Goal: Task Accomplishment & Management: Manage account settings

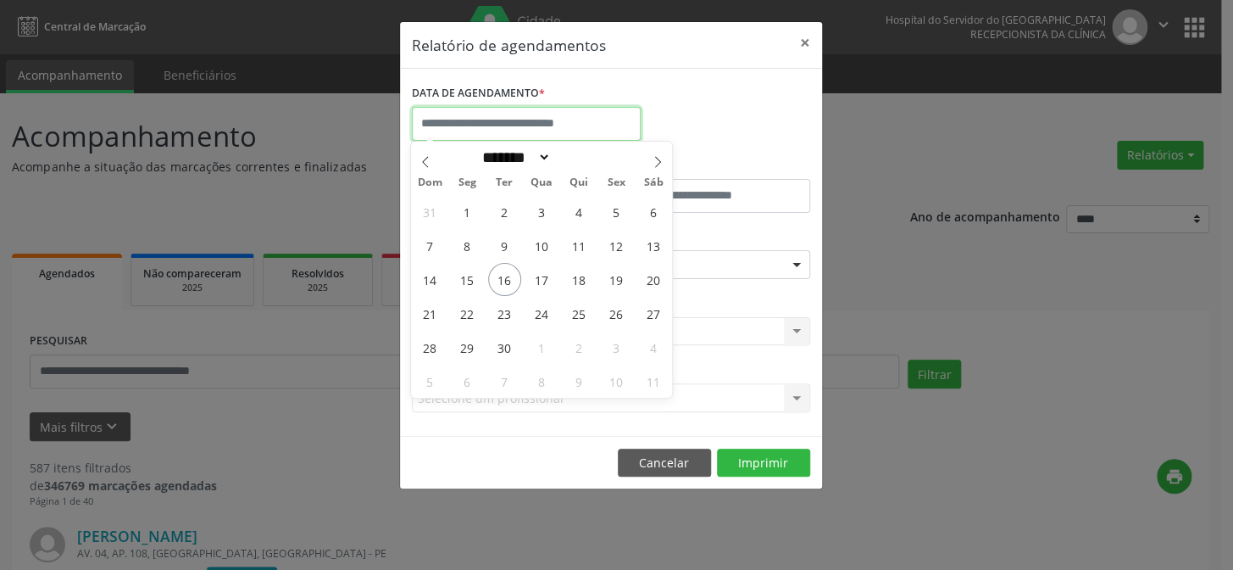
click at [463, 118] on input "text" at bounding box center [526, 124] width 229 height 34
click at [501, 280] on span "16" at bounding box center [504, 279] width 33 height 33
type input "**********"
click at [504, 277] on span "16" at bounding box center [504, 279] width 33 height 33
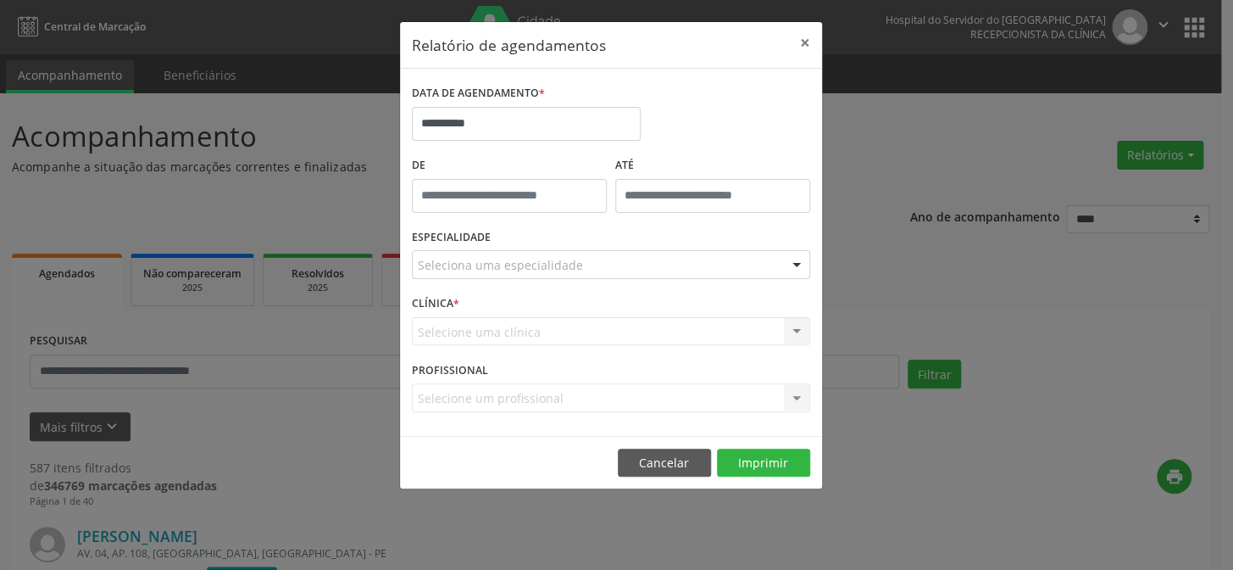
click at [498, 247] on div "ESPECIALIDADE Seleciona uma especialidade Todas as especialidades Alergologia A…" at bounding box center [611, 258] width 407 height 66
type input "*****"
click at [517, 179] on input "*****" at bounding box center [509, 196] width 195 height 34
click at [526, 292] on div "CLÍNICA * Selecione uma clínica Nenhum resultado encontrado para: " " Não há ne…" at bounding box center [611, 324] width 407 height 66
click at [517, 301] on div "CLÍNICA * Selecione uma clínica Nenhum resultado encontrado para: " " Não há ne…" at bounding box center [611, 324] width 407 height 66
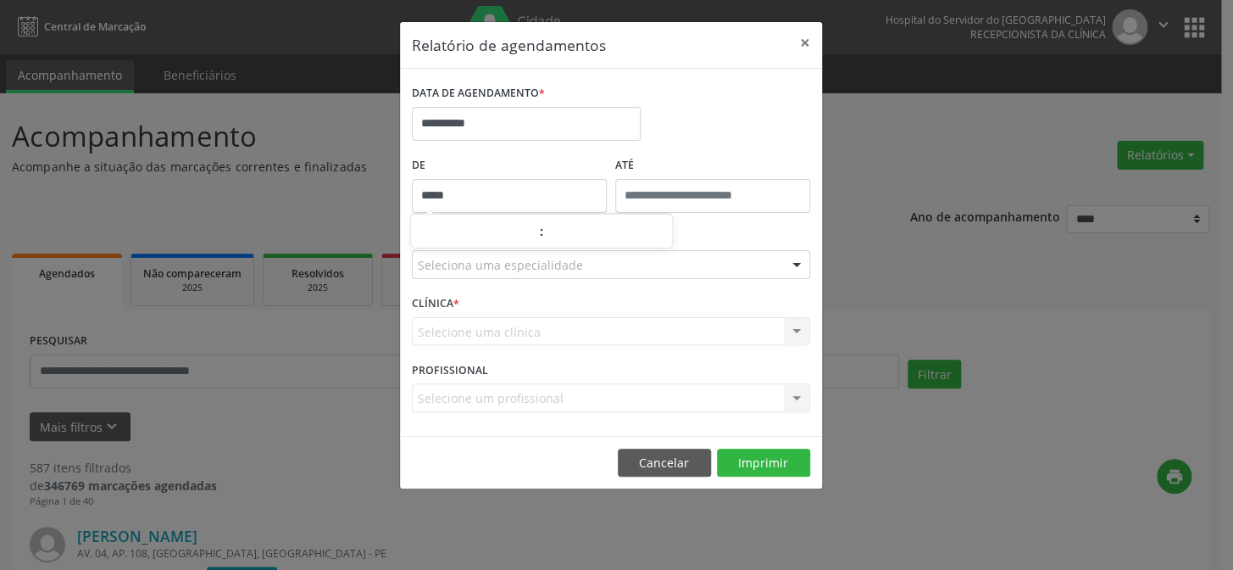
drag, startPoint x: 464, startPoint y: 186, endPoint x: 410, endPoint y: 198, distance: 54.7
click at [415, 198] on input "*****" at bounding box center [509, 196] width 195 height 34
click at [604, 237] on input "**" at bounding box center [608, 232] width 128 height 34
click at [482, 245] on input "**" at bounding box center [475, 232] width 128 height 34
click at [503, 328] on div "Selecione uma clínica Nenhum resultado encontrado para: " " Não há nenhuma opçã…" at bounding box center [611, 331] width 398 height 29
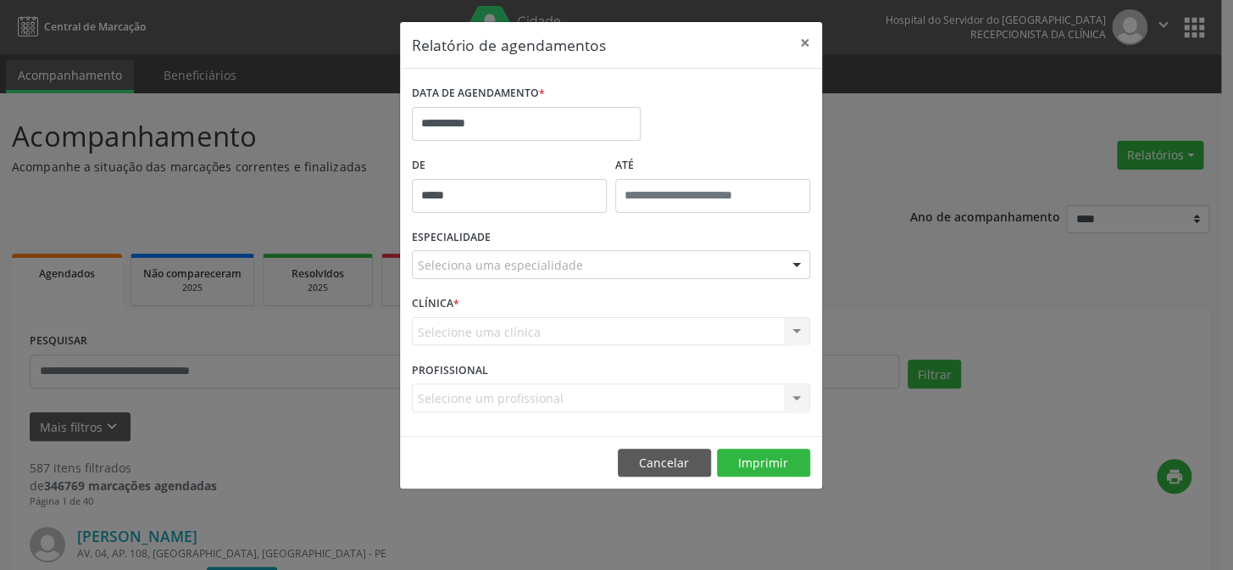
click at [465, 339] on div "Selecione uma clínica Nenhum resultado encontrado para: " " Não há nenhuma opçã…" at bounding box center [611, 331] width 398 height 29
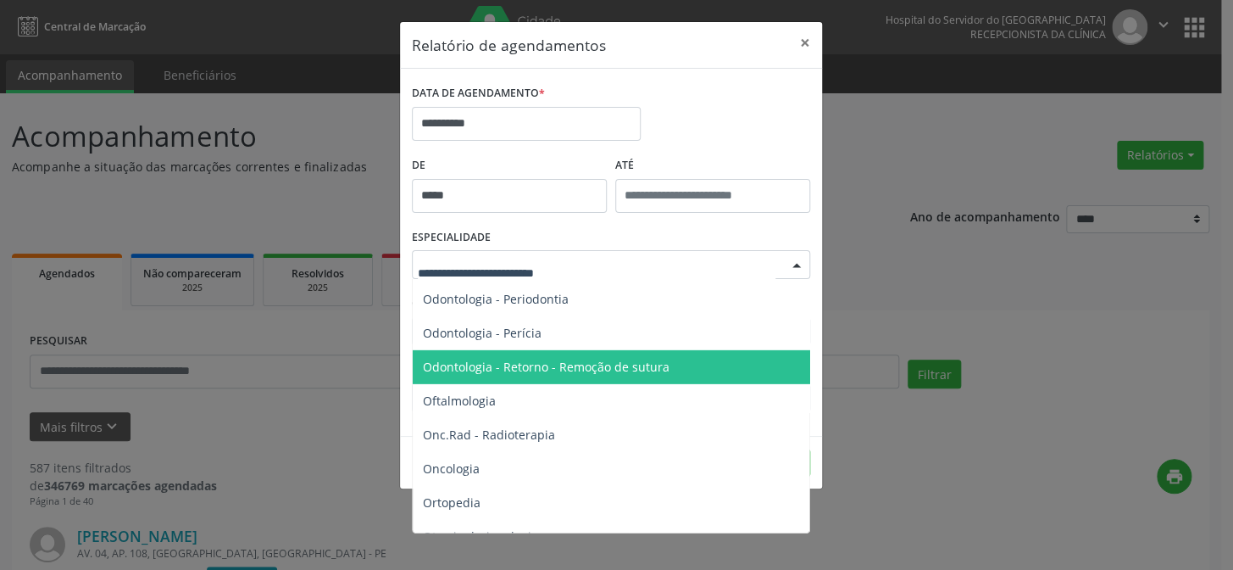
scroll to position [2312, 0]
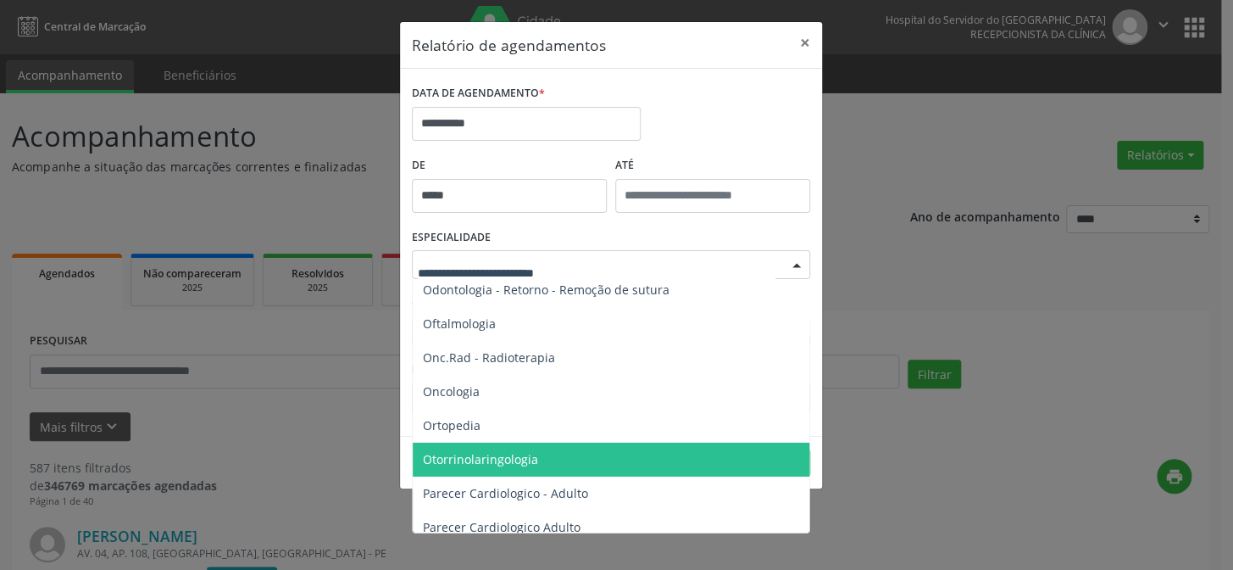
click at [515, 459] on span "Otorrinolaringologia" at bounding box center [480, 459] width 115 height 16
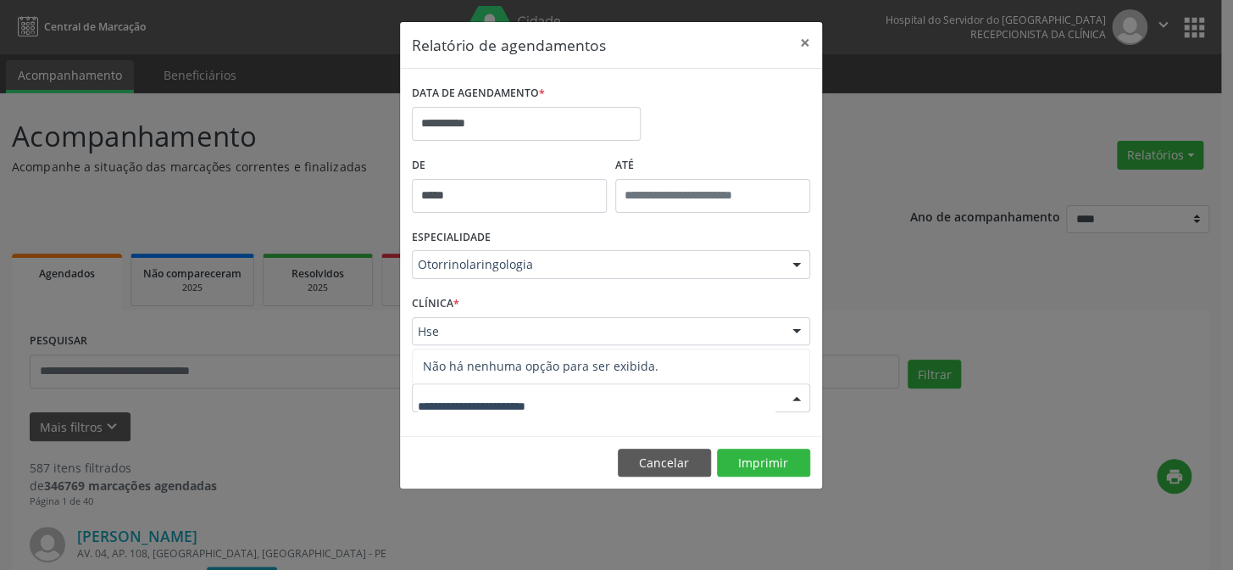
click at [503, 408] on input "text" at bounding box center [597, 406] width 358 height 34
click at [433, 477] on footer "Cancelar Imprimir" at bounding box center [611, 462] width 422 height 53
click at [794, 395] on div at bounding box center [796, 398] width 25 height 29
type input "*******"
click at [759, 462] on button "Imprimir" at bounding box center [763, 462] width 93 height 29
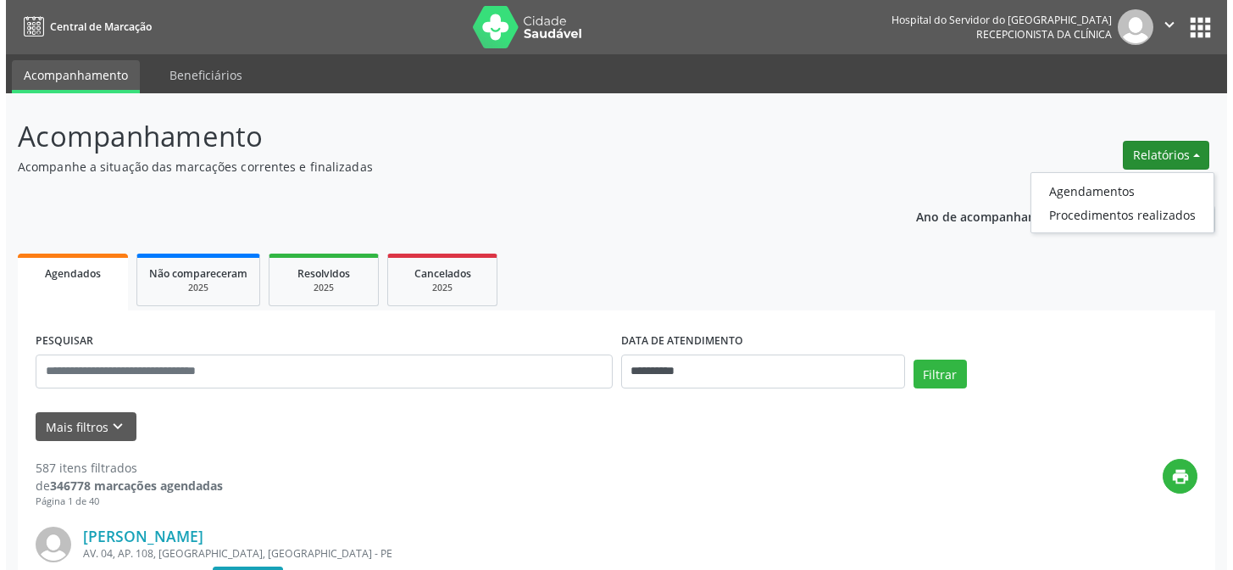
scroll to position [76, 0]
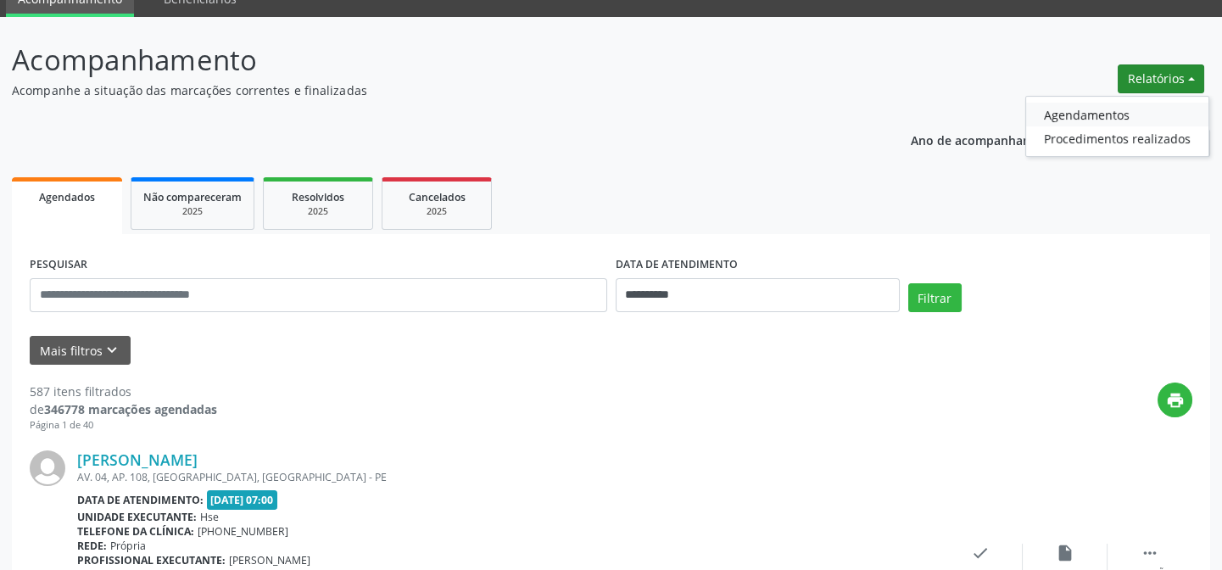
click at [1068, 112] on link "Agendamentos" at bounding box center [1117, 115] width 182 height 24
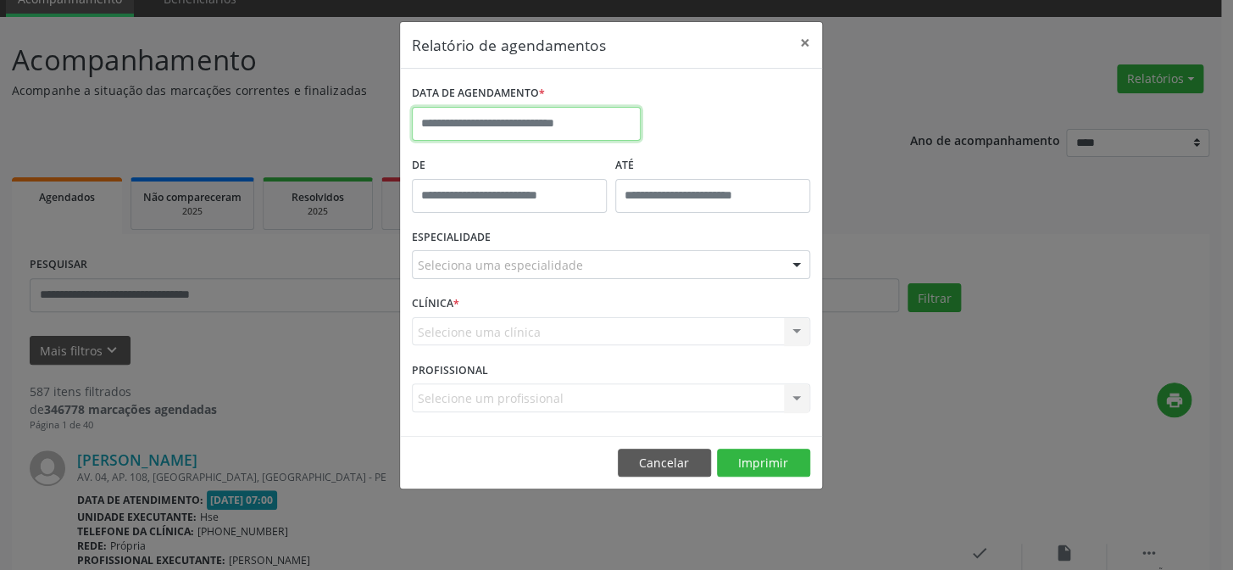
click at [496, 113] on input "text" at bounding box center [526, 124] width 229 height 34
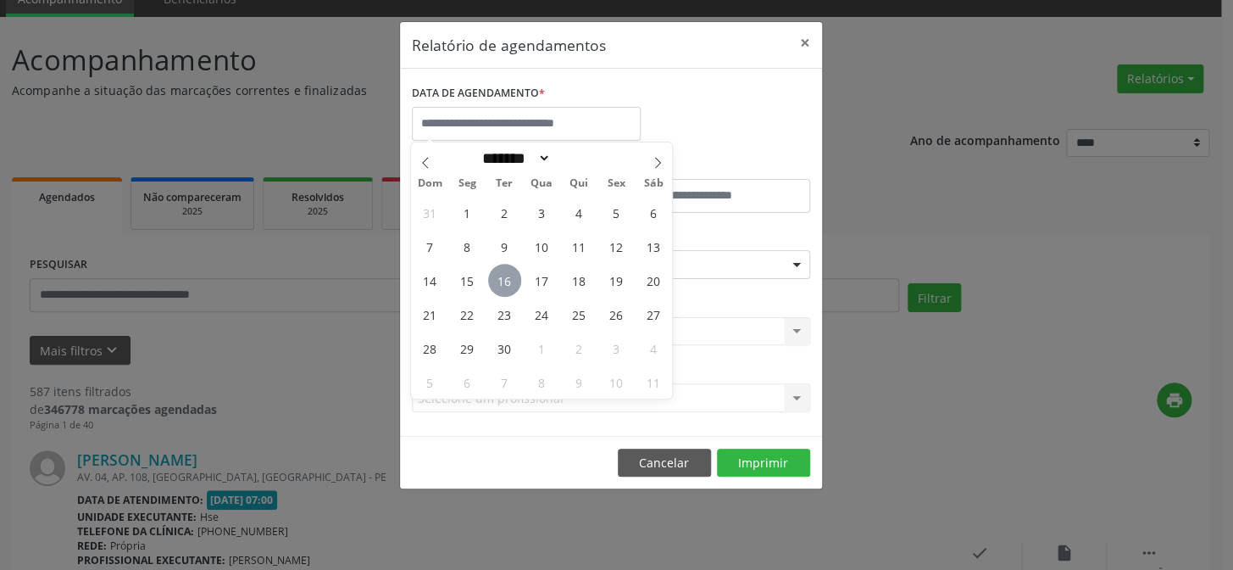
click at [504, 278] on span "16" at bounding box center [504, 280] width 33 height 33
type input "**********"
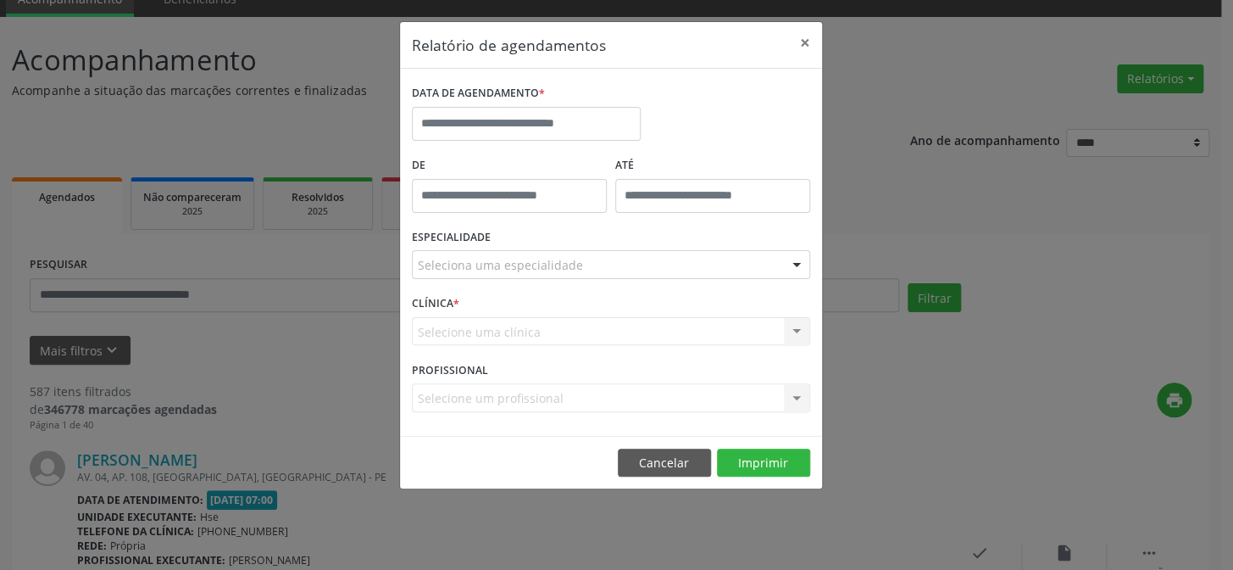
click at [320, 359] on div "Relatório de agendamentos × DATA DE AGENDAMENTO * De ATÉ ESPECIALIDADE Selecion…" at bounding box center [616, 285] width 1233 height 570
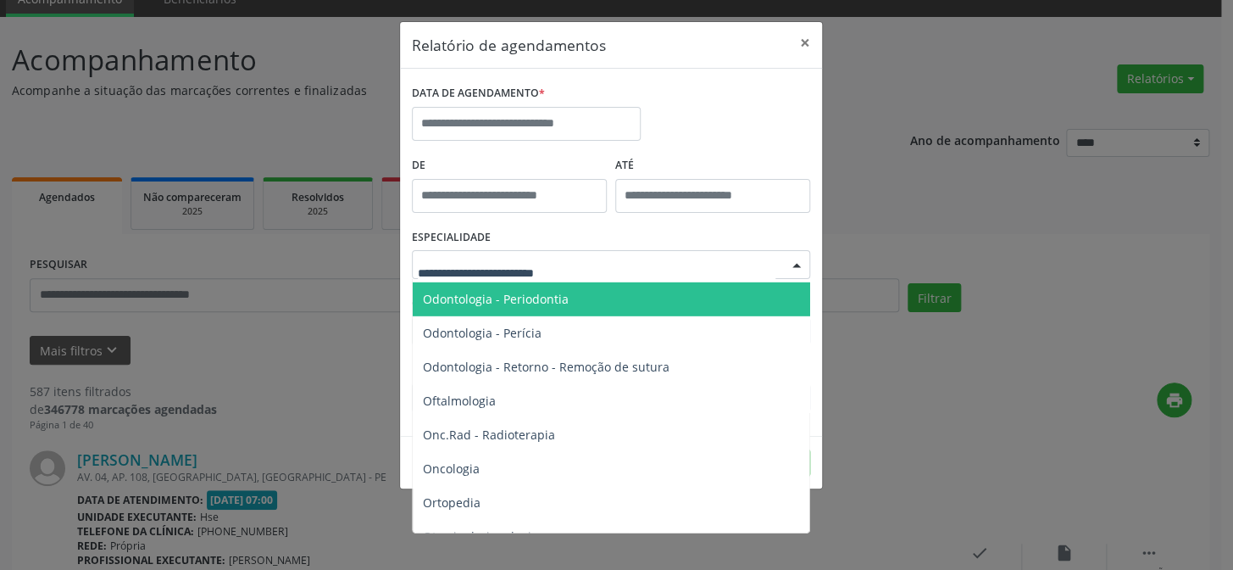
scroll to position [2312, 0]
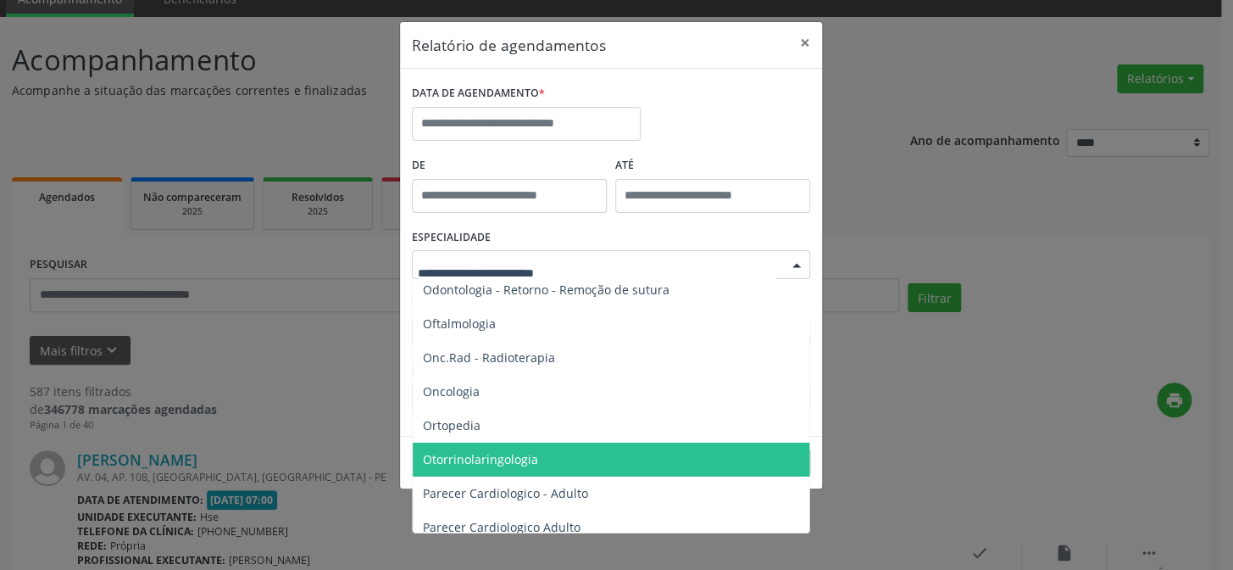
click at [470, 459] on span "Otorrinolaringologia" at bounding box center [480, 459] width 115 height 16
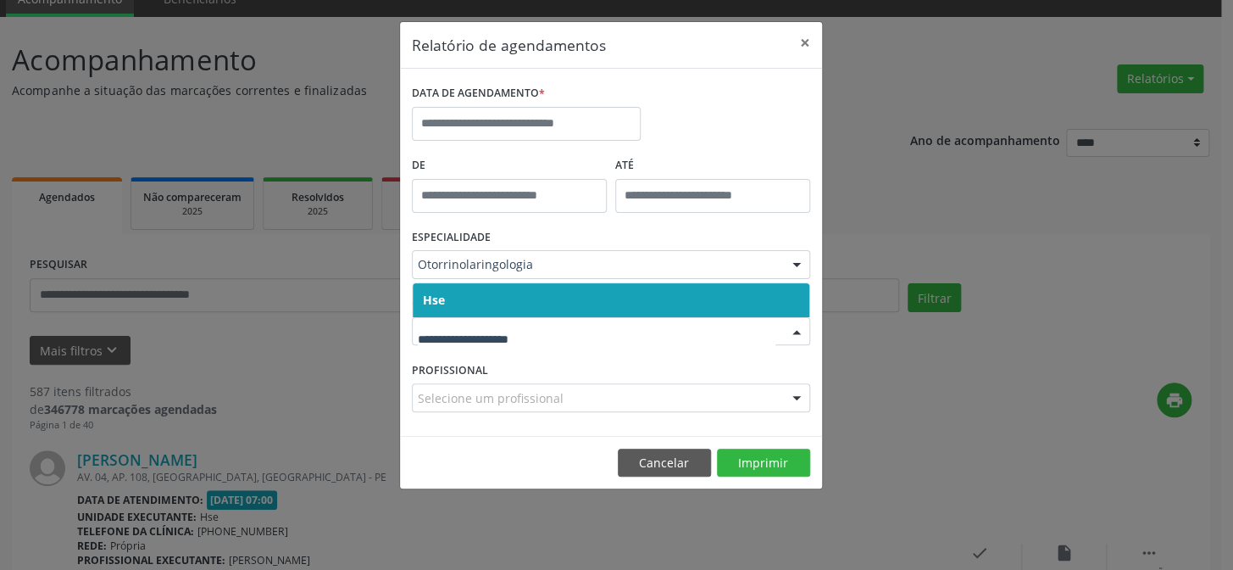
click at [492, 305] on span "Hse" at bounding box center [611, 300] width 397 height 34
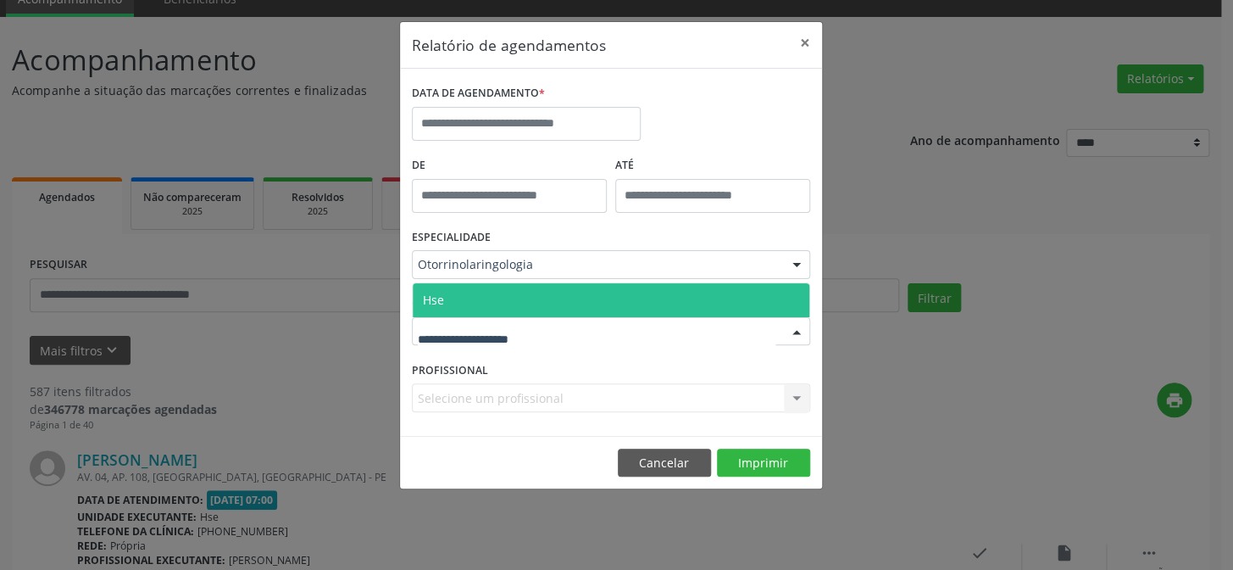
click at [492, 295] on span "Hse" at bounding box center [611, 300] width 397 height 34
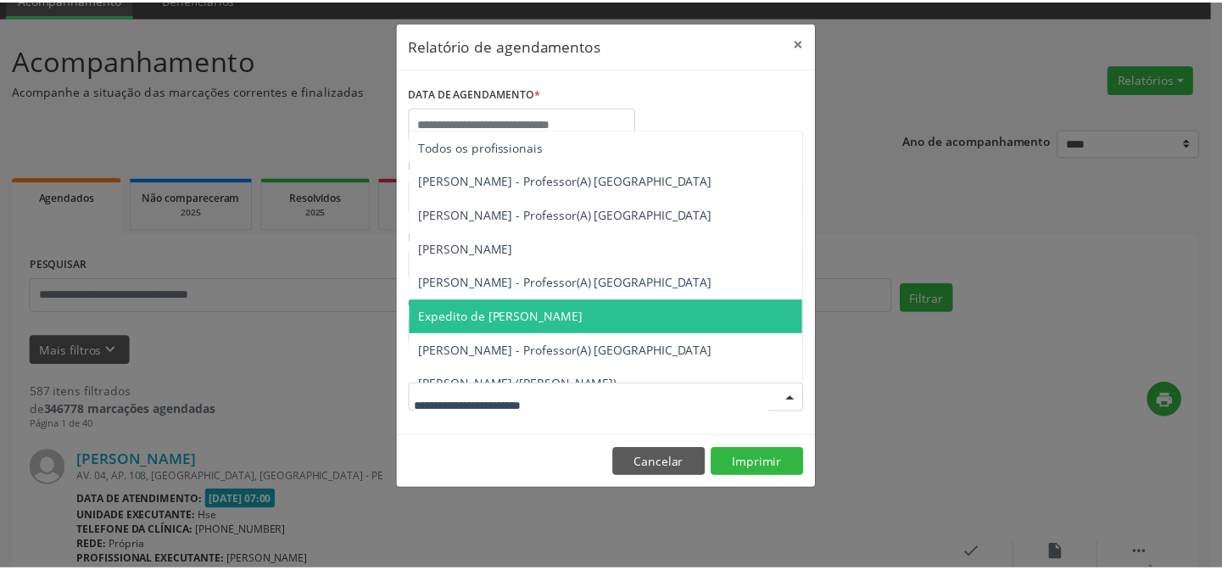
scroll to position [76, 0]
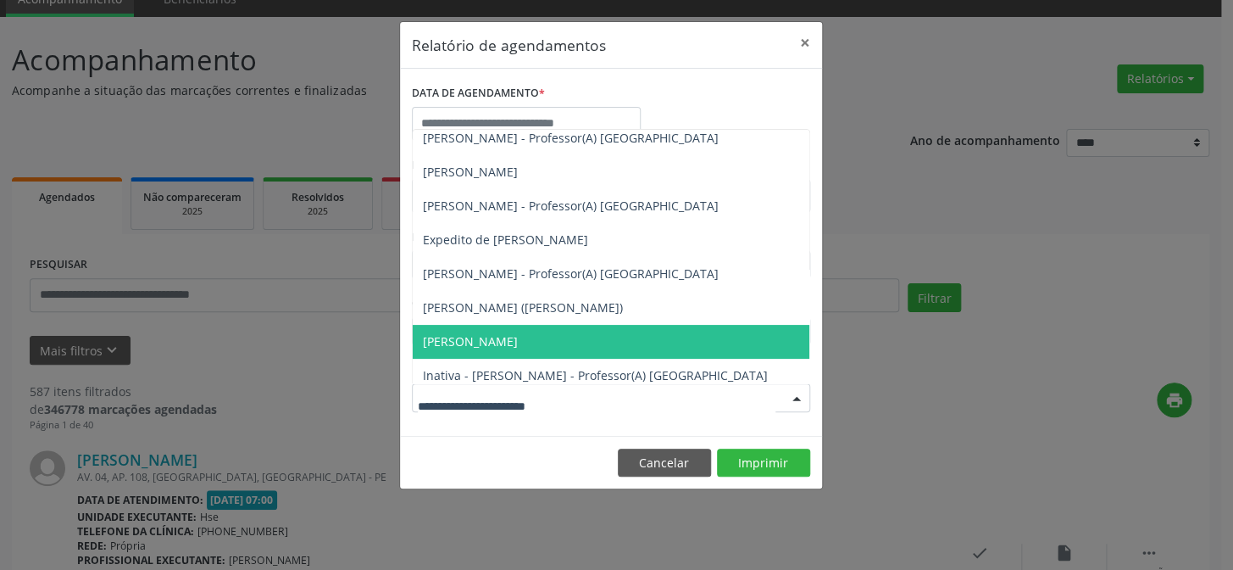
click at [466, 342] on span "[PERSON_NAME]" at bounding box center [470, 341] width 95 height 16
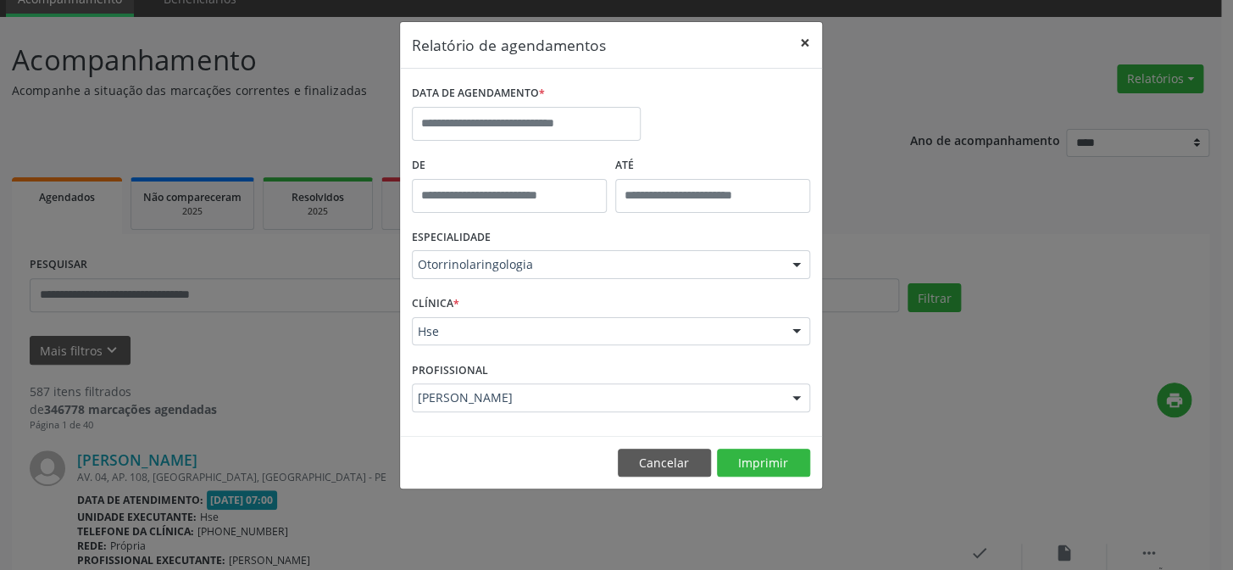
click at [809, 47] on button "×" at bounding box center [805, 43] width 34 height 42
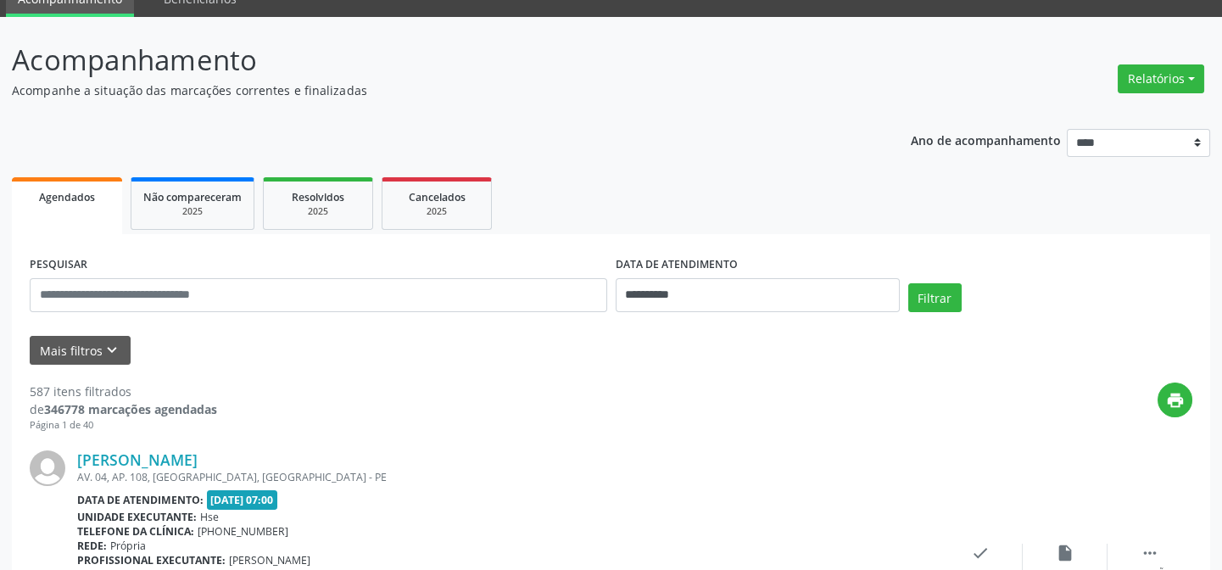
scroll to position [0, 0]
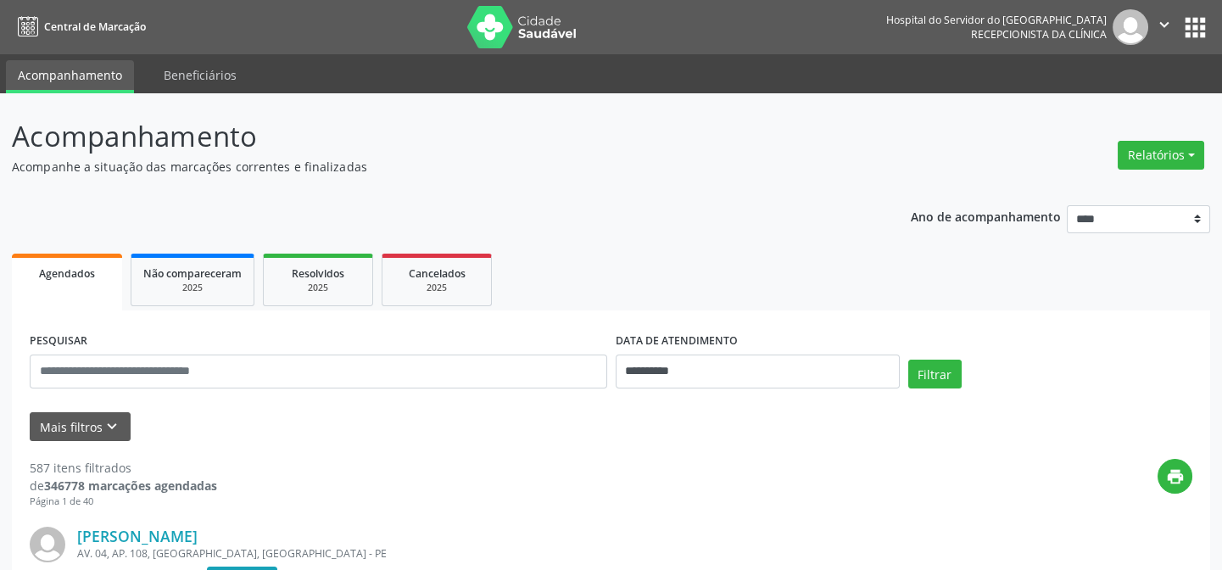
click at [532, 21] on img at bounding box center [522, 27] width 110 height 42
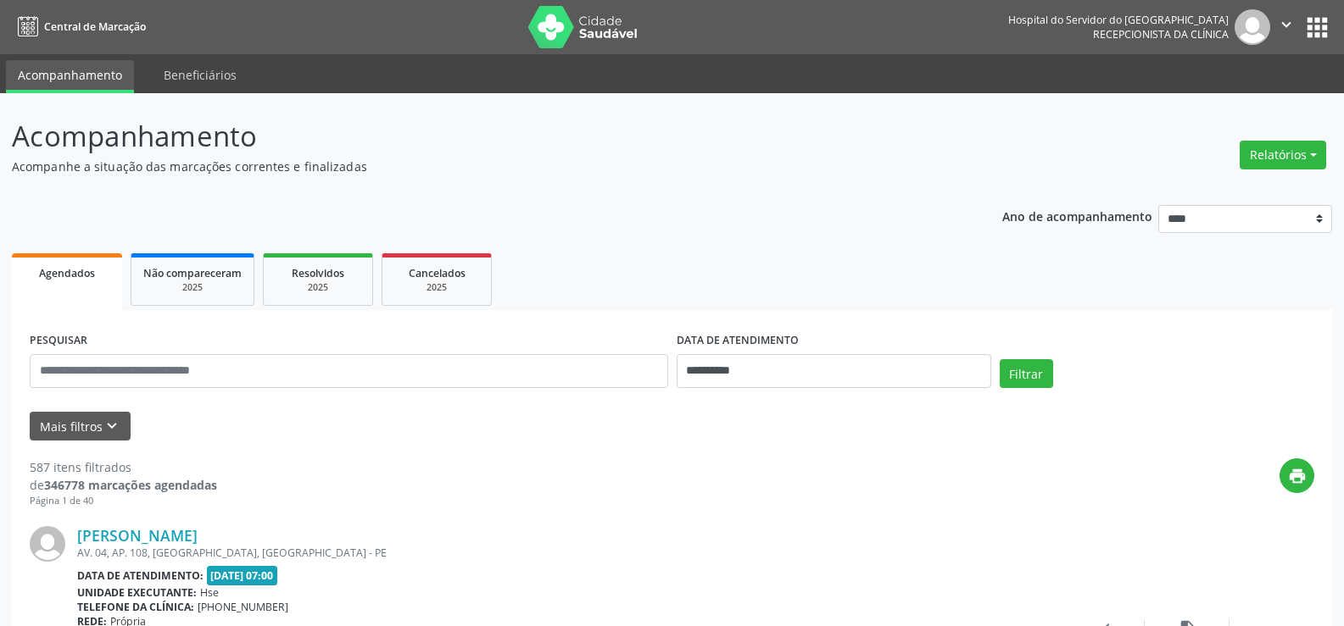
drag, startPoint x: 0, startPoint y: 0, endPoint x: 895, endPoint y: 249, distance: 929.3
click at [895, 249] on ul "Agendados Não compareceram 2025 Resolvidos 2025 Cancelados 2025" at bounding box center [672, 279] width 1320 height 61
click at [835, 350] on div "DATA DE ATENDIMENTO" at bounding box center [834, 341] width 315 height 26
click at [813, 387] on input "**********" at bounding box center [834, 371] width 315 height 34
click at [736, 242] on span "15" at bounding box center [732, 234] width 33 height 33
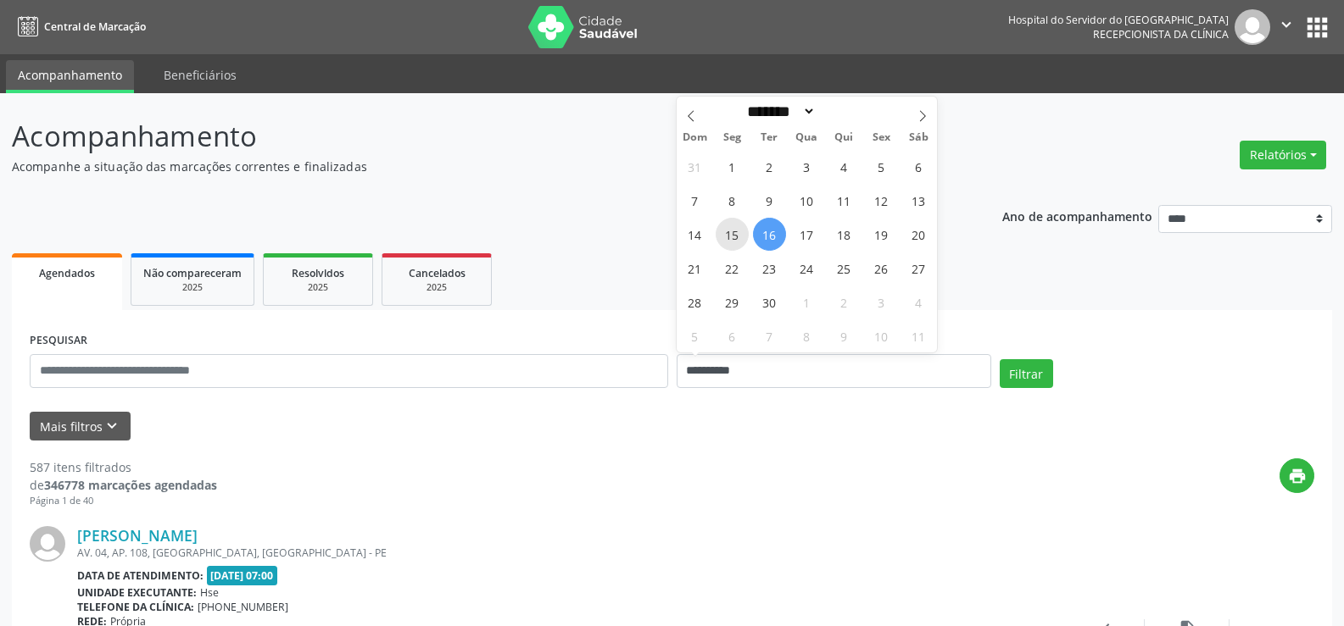
type input "**********"
click at [734, 248] on span "15" at bounding box center [732, 234] width 33 height 33
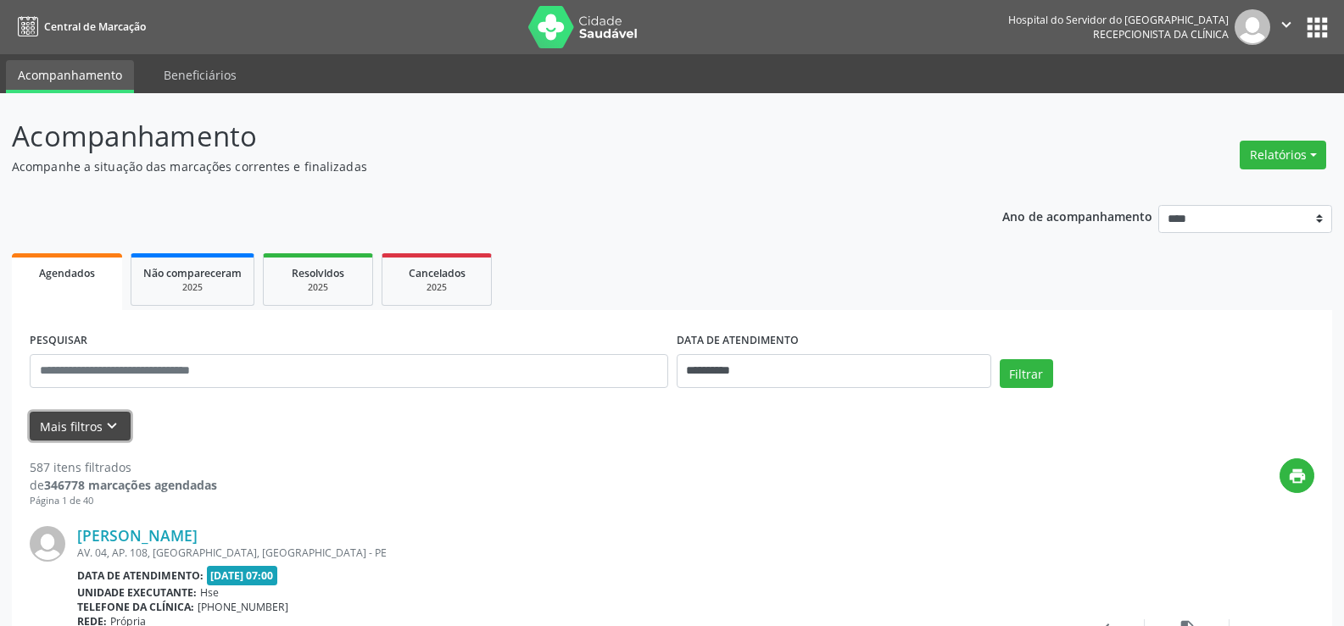
click at [64, 420] on button "Mais filtros keyboard_arrow_down" at bounding box center [80, 427] width 101 height 30
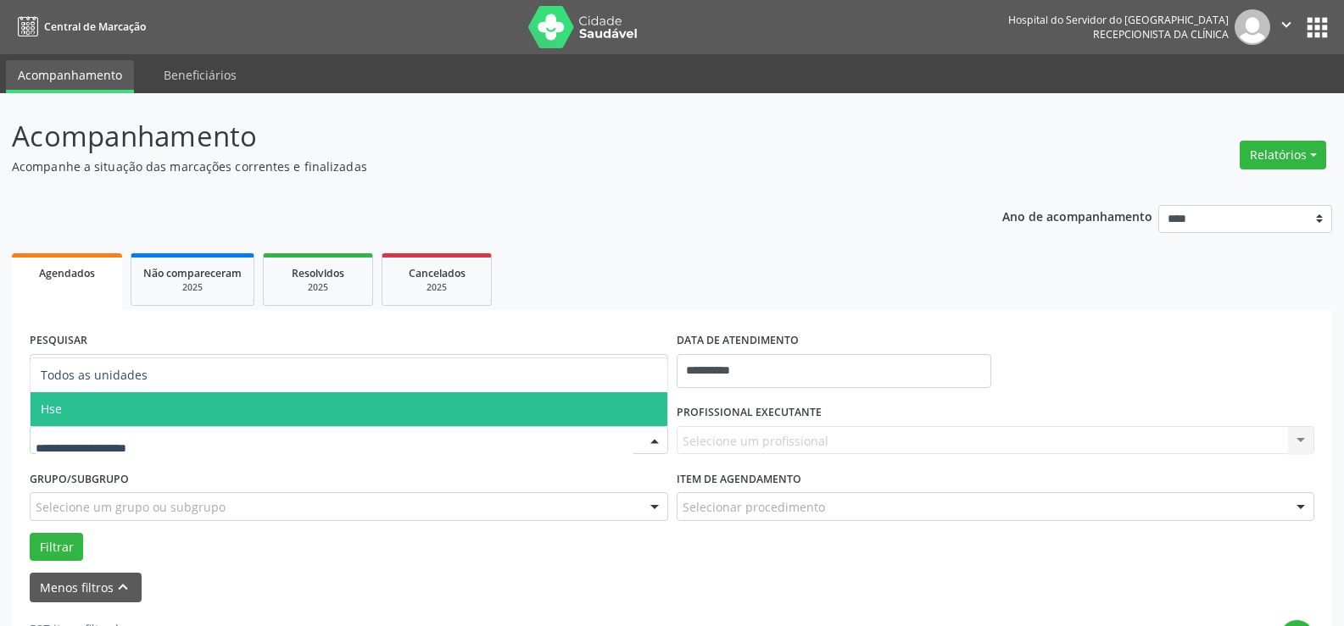
click at [141, 413] on span "Hse" at bounding box center [349, 410] width 637 height 34
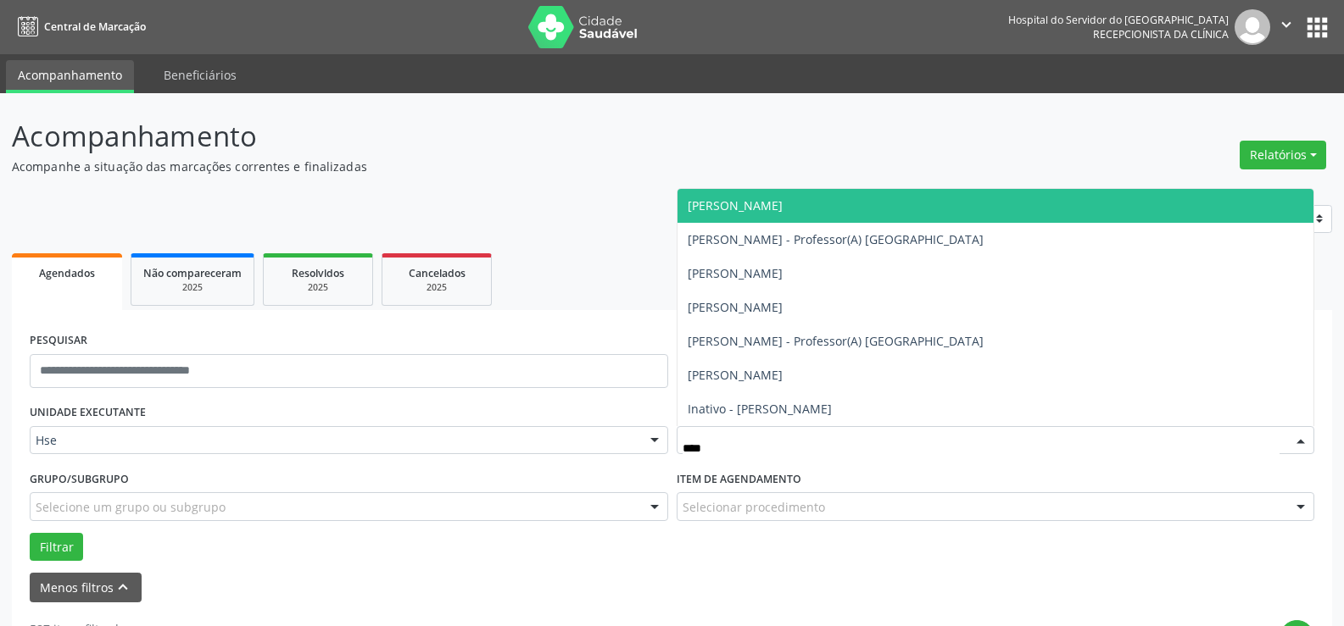
type input "*****"
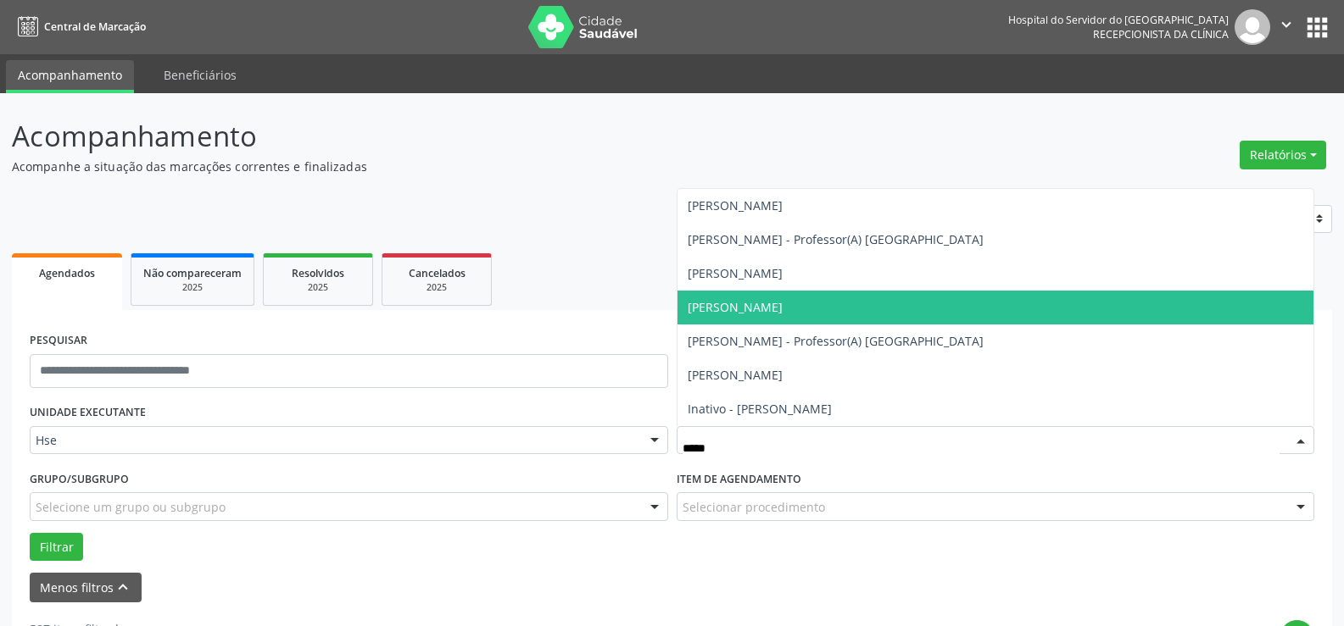
click at [782, 309] on span "[PERSON_NAME]" at bounding box center [735, 307] width 95 height 16
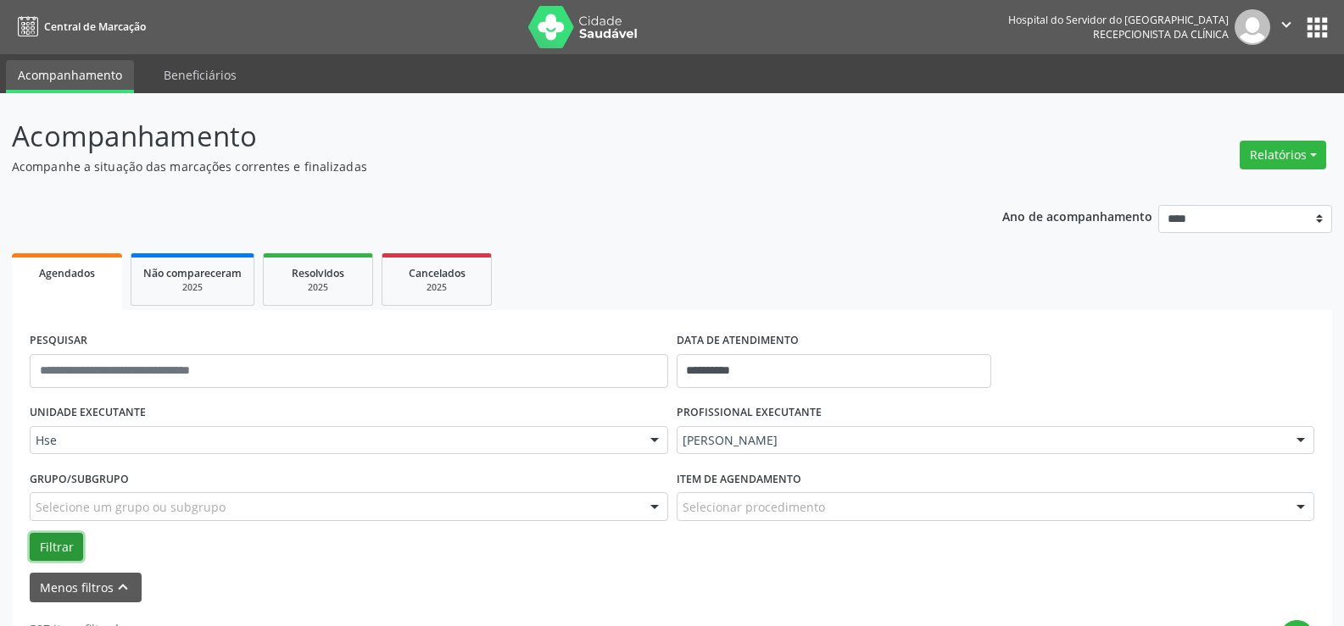
click at [65, 557] on button "Filtrar" at bounding box center [56, 547] width 53 height 29
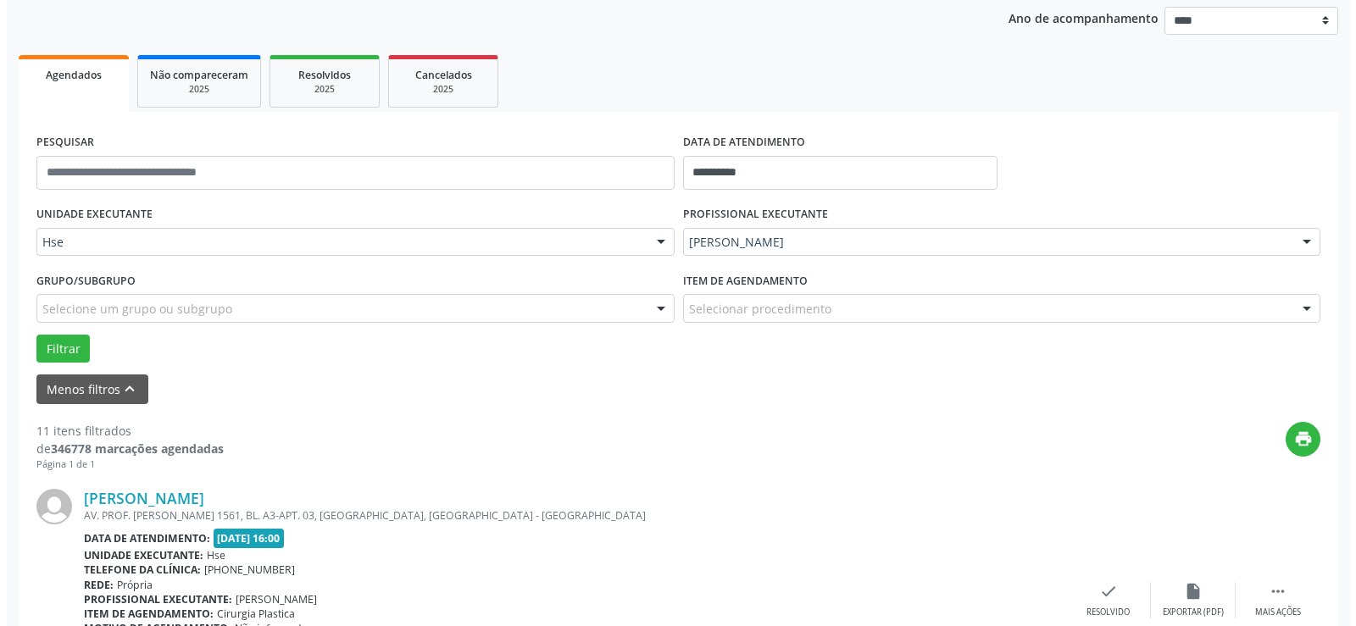
scroll to position [368, 0]
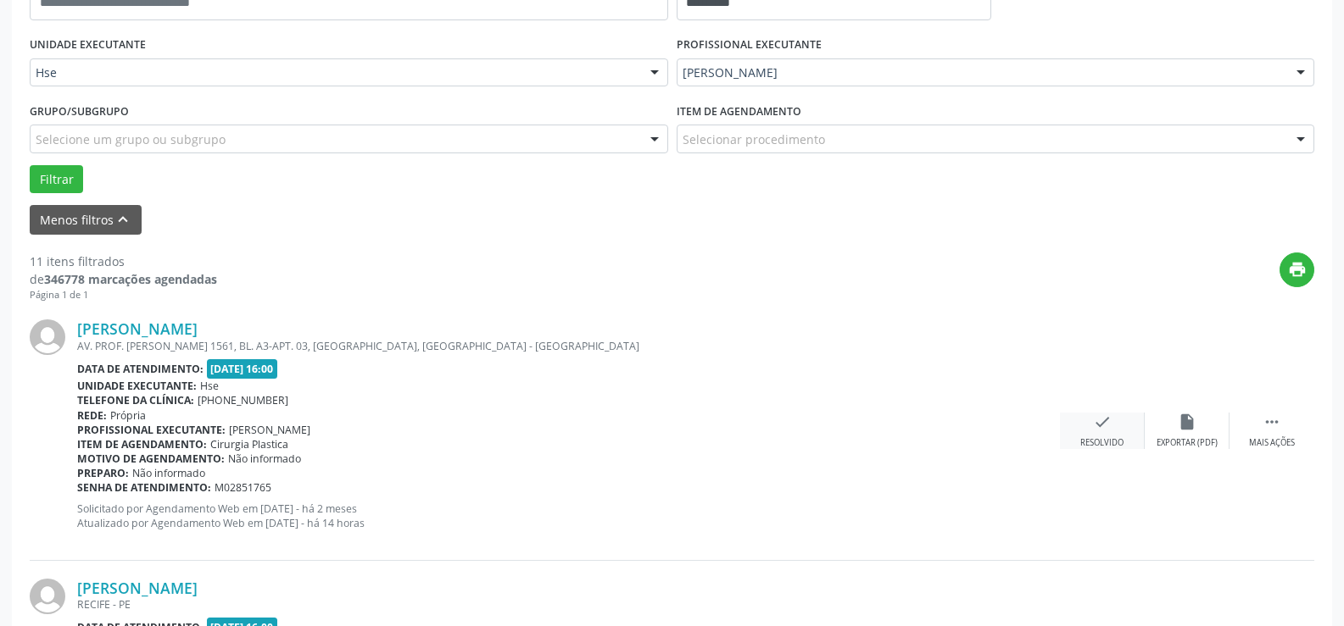
click at [1072, 417] on div "check Resolvido" at bounding box center [1102, 431] width 85 height 36
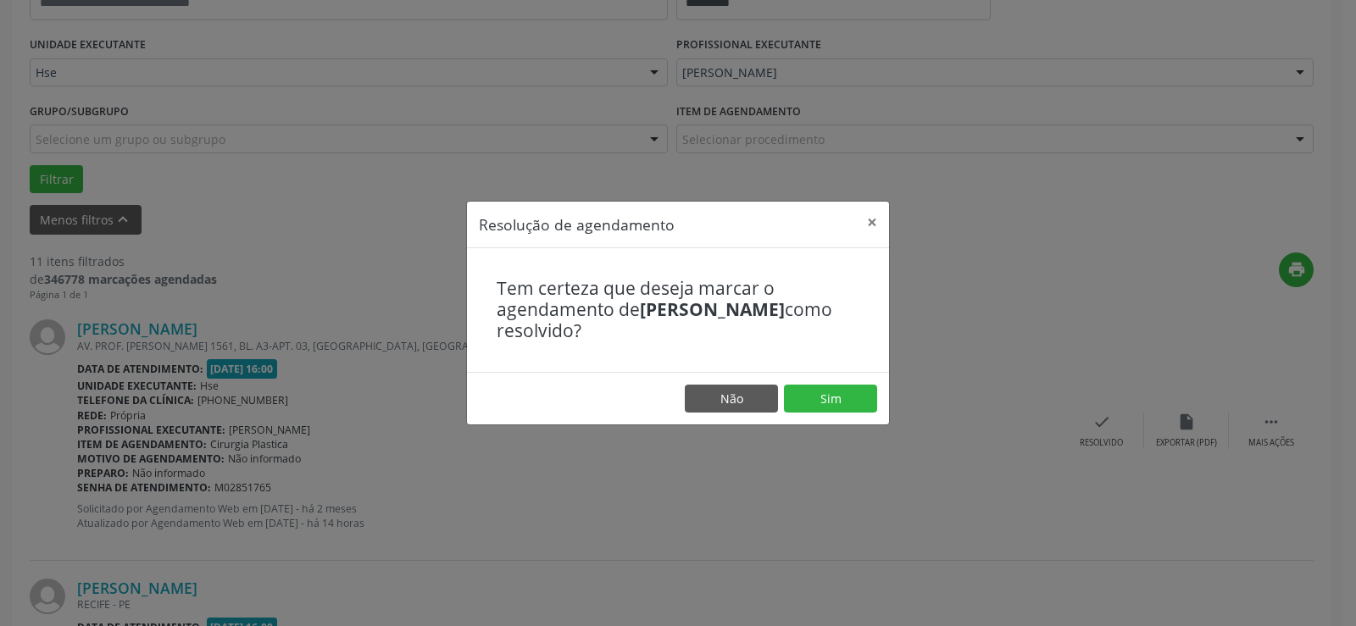
click at [830, 381] on footer "Não Sim" at bounding box center [678, 398] width 422 height 53
click at [831, 398] on button "Sim" at bounding box center [830, 399] width 93 height 29
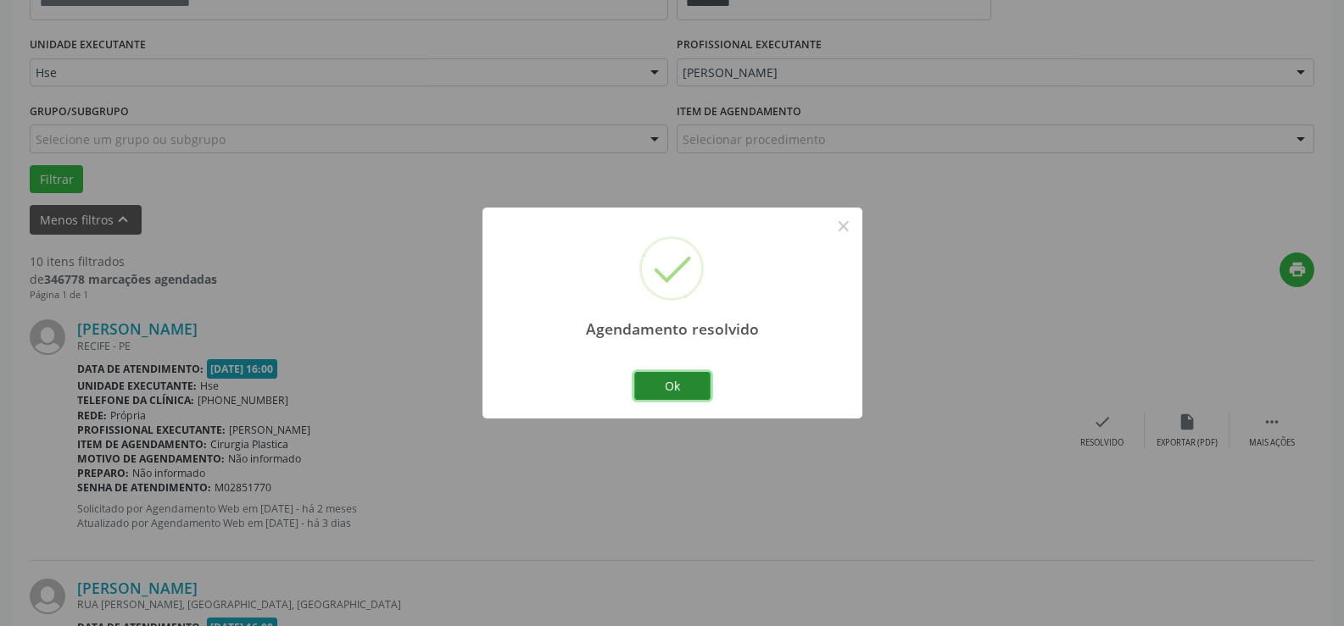
click at [683, 377] on button "Ok" at bounding box center [672, 386] width 76 height 29
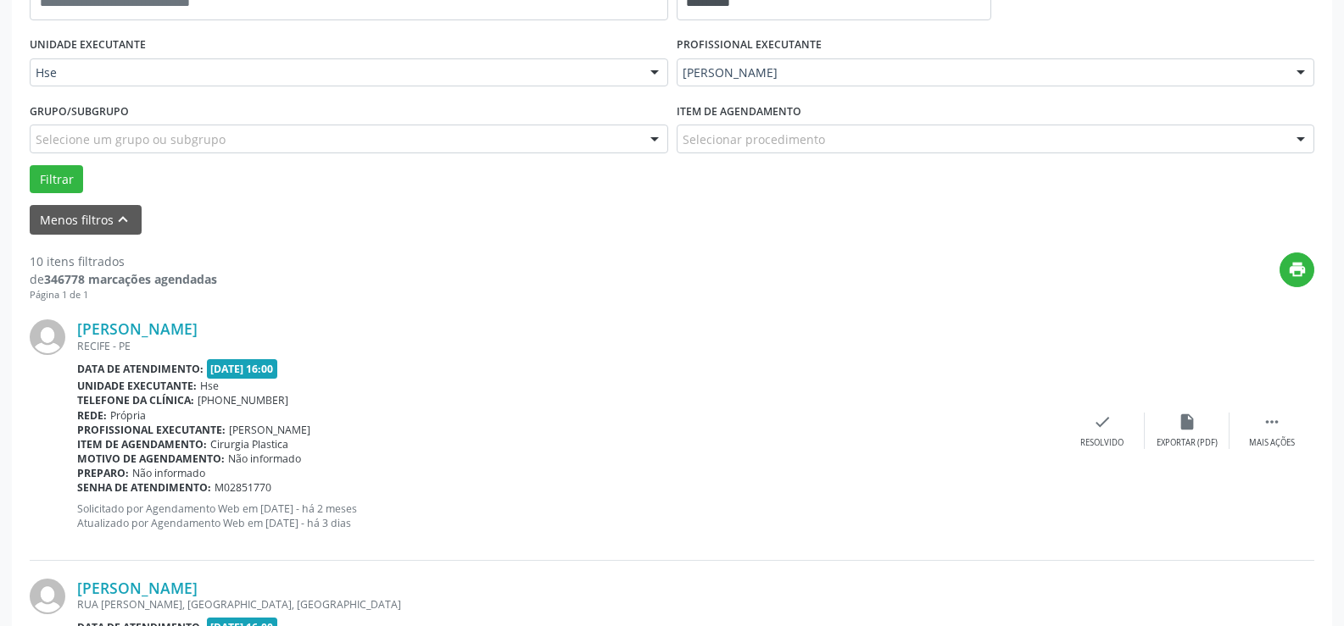
scroll to position [453, 0]
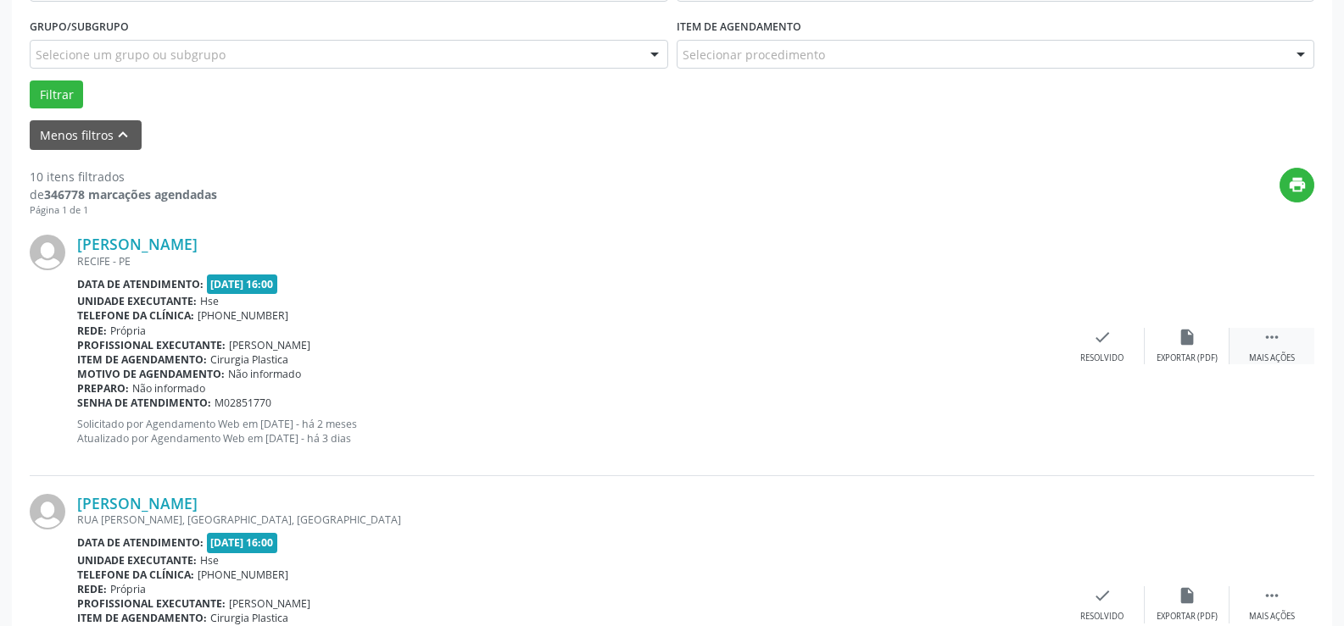
click at [1221, 344] on div " Mais ações" at bounding box center [1271, 346] width 85 height 36
click at [1160, 361] on div "Não compareceu" at bounding box center [1186, 359] width 72 height 12
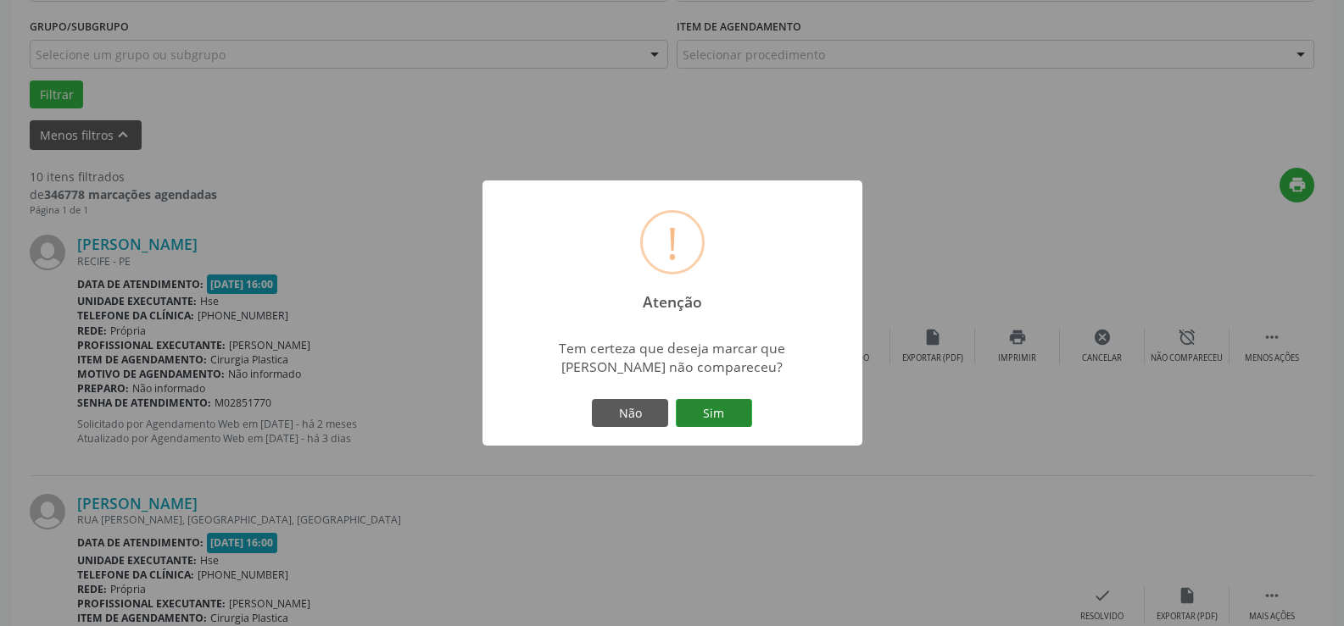
click at [743, 419] on button "Sim" at bounding box center [714, 413] width 76 height 29
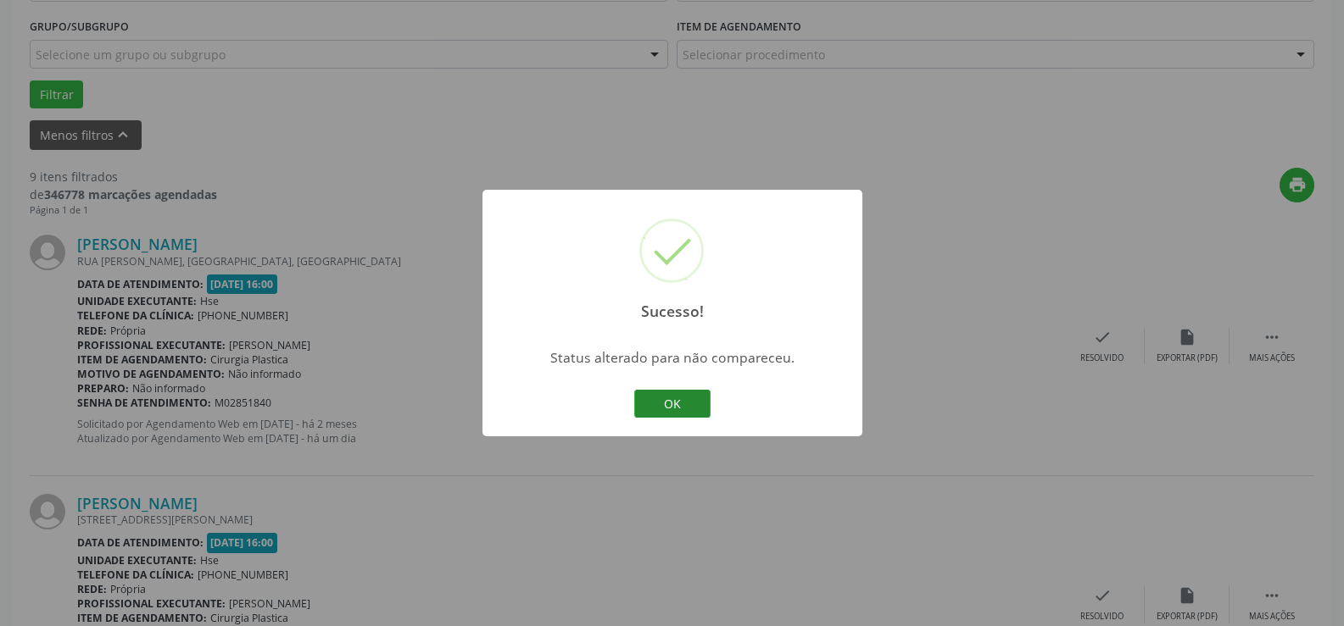
click at [686, 408] on button "OK" at bounding box center [672, 404] width 76 height 29
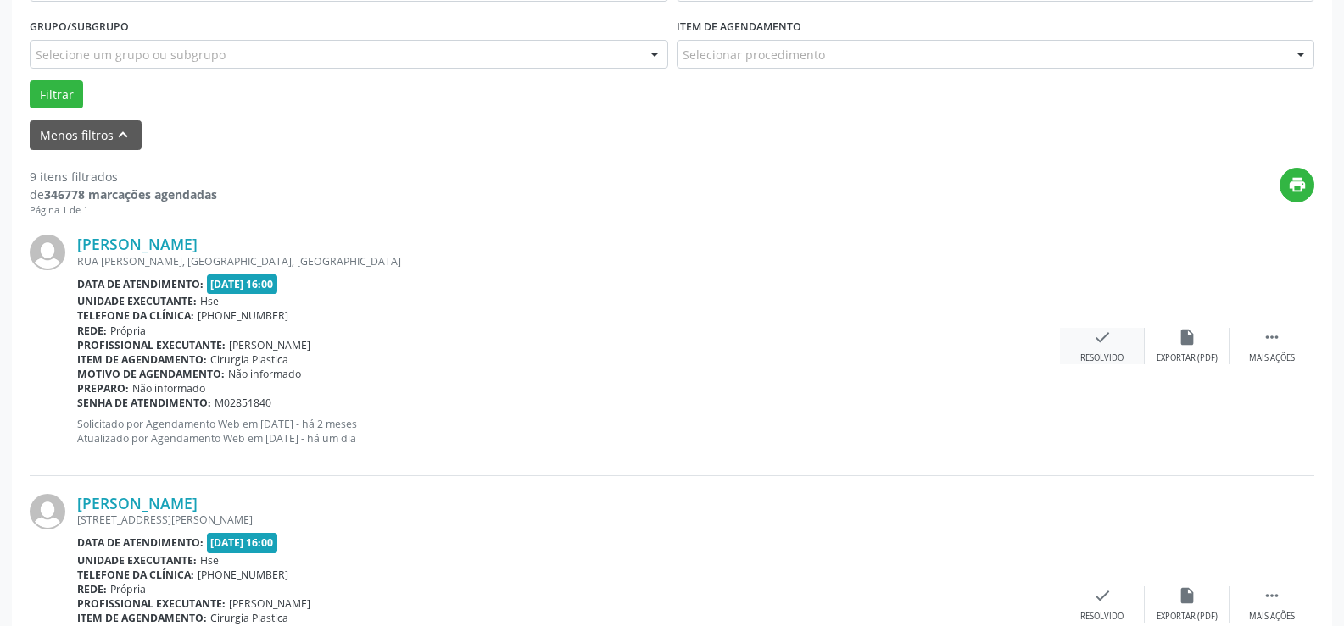
click at [1117, 343] on div "check Resolvido" at bounding box center [1102, 346] width 85 height 36
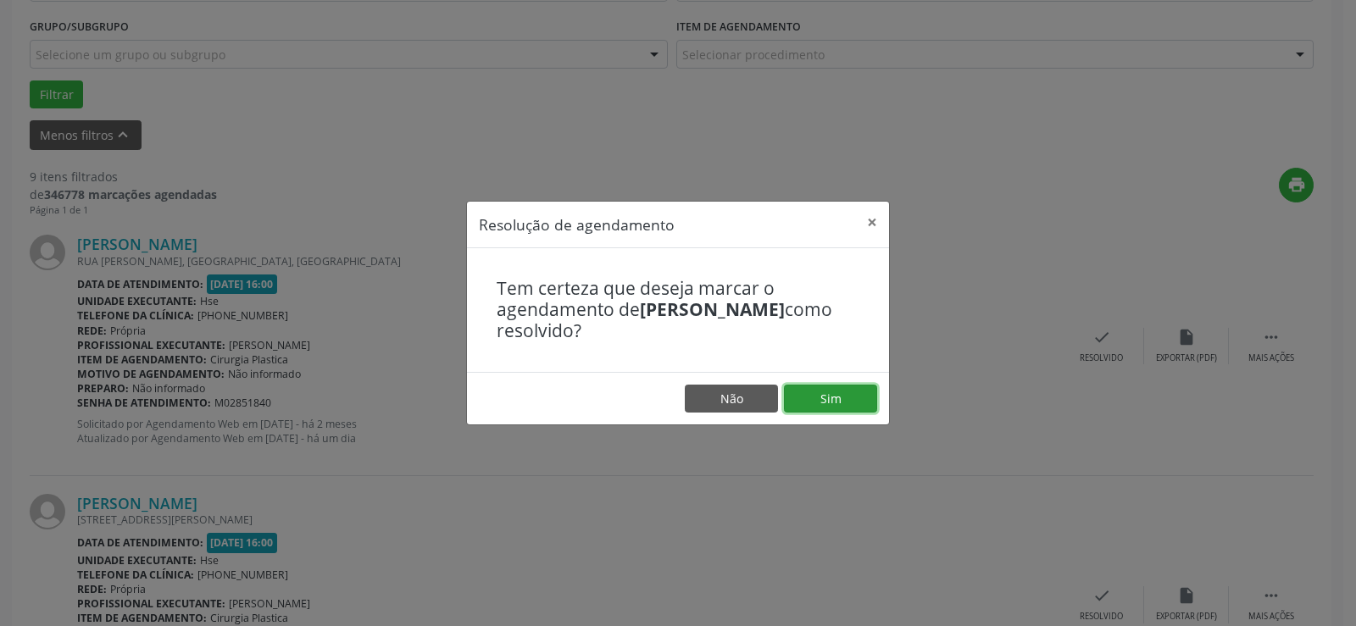
click at [831, 405] on button "Sim" at bounding box center [830, 399] width 93 height 29
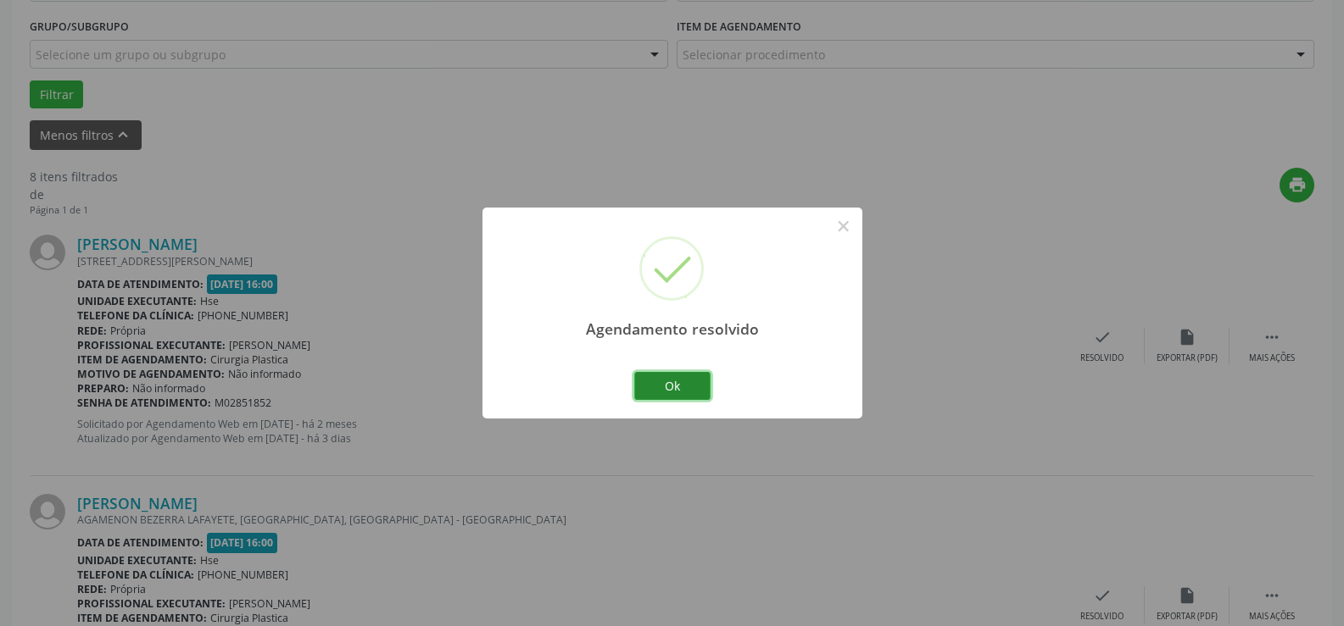
click at [649, 378] on button "Ok" at bounding box center [672, 386] width 76 height 29
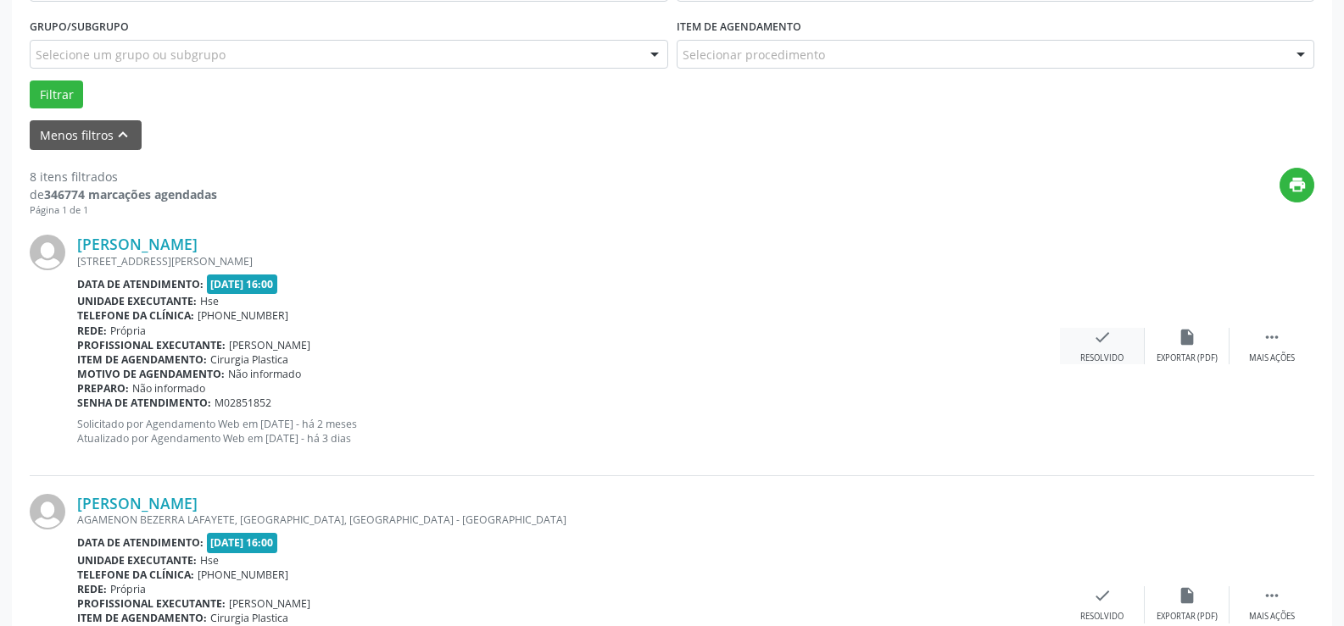
click at [1094, 342] on icon "check" at bounding box center [1102, 337] width 19 height 19
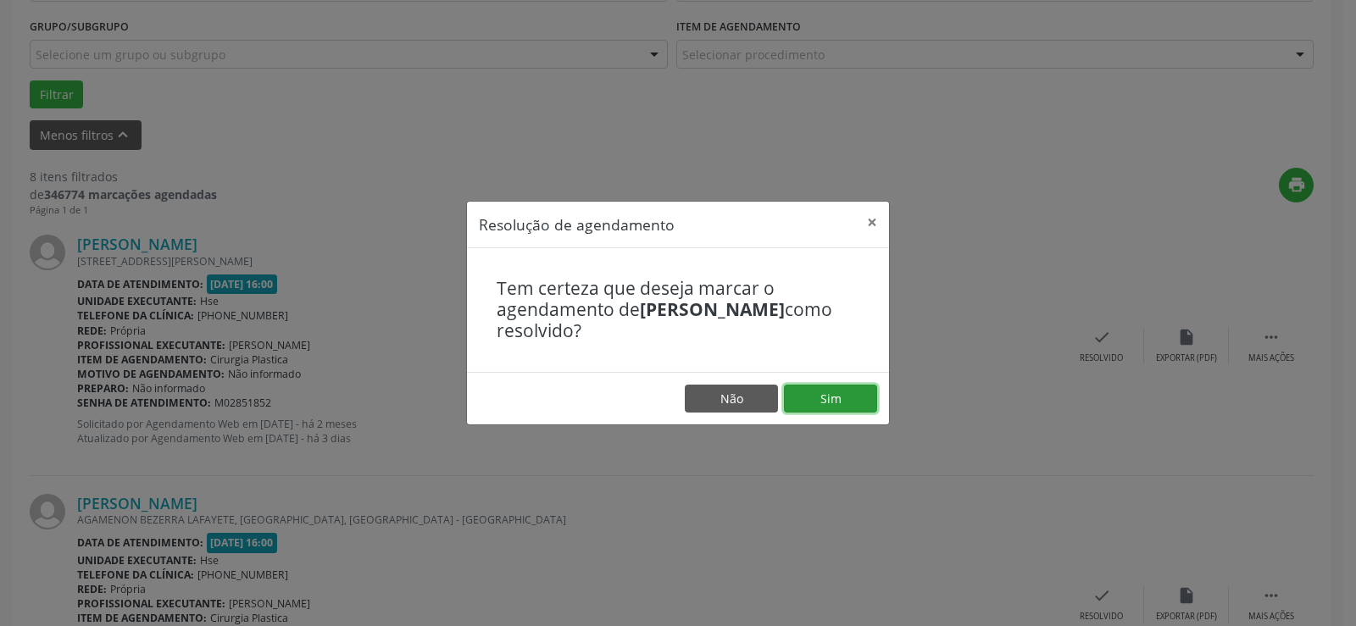
click at [833, 393] on button "Sim" at bounding box center [830, 399] width 93 height 29
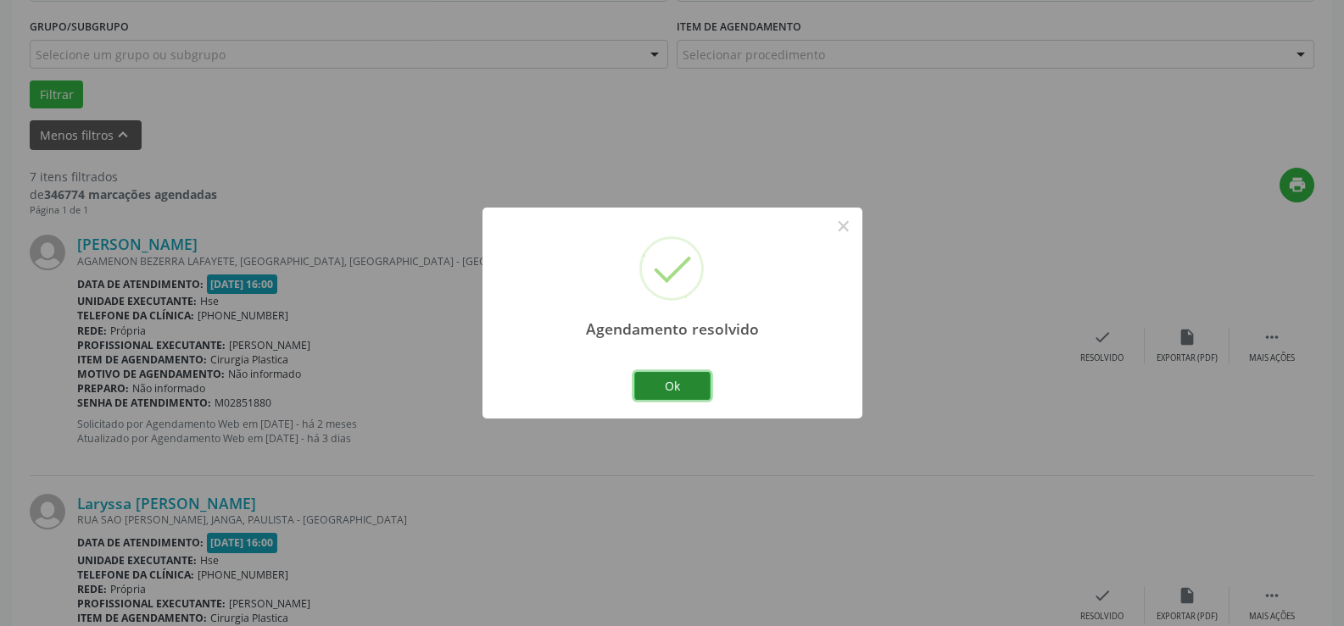
click at [656, 380] on button "Ok" at bounding box center [672, 386] width 76 height 29
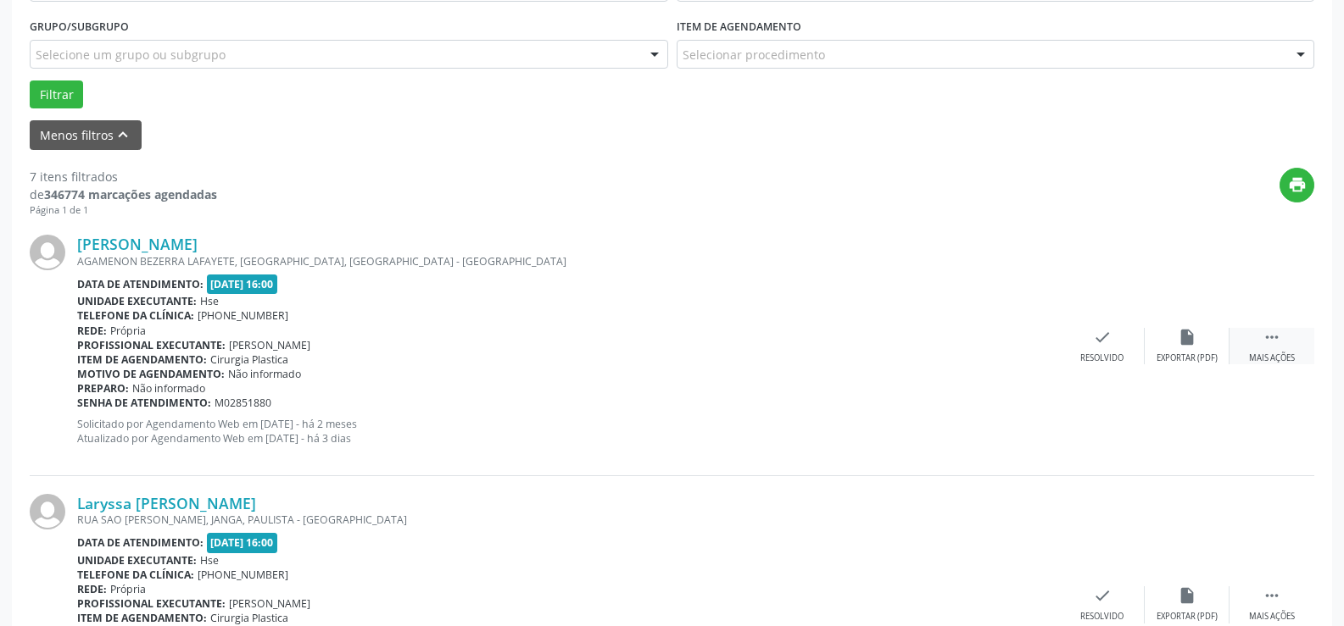
click at [1221, 340] on icon "" at bounding box center [1271, 337] width 19 height 19
click at [1198, 354] on div "Não compareceu" at bounding box center [1186, 359] width 72 height 12
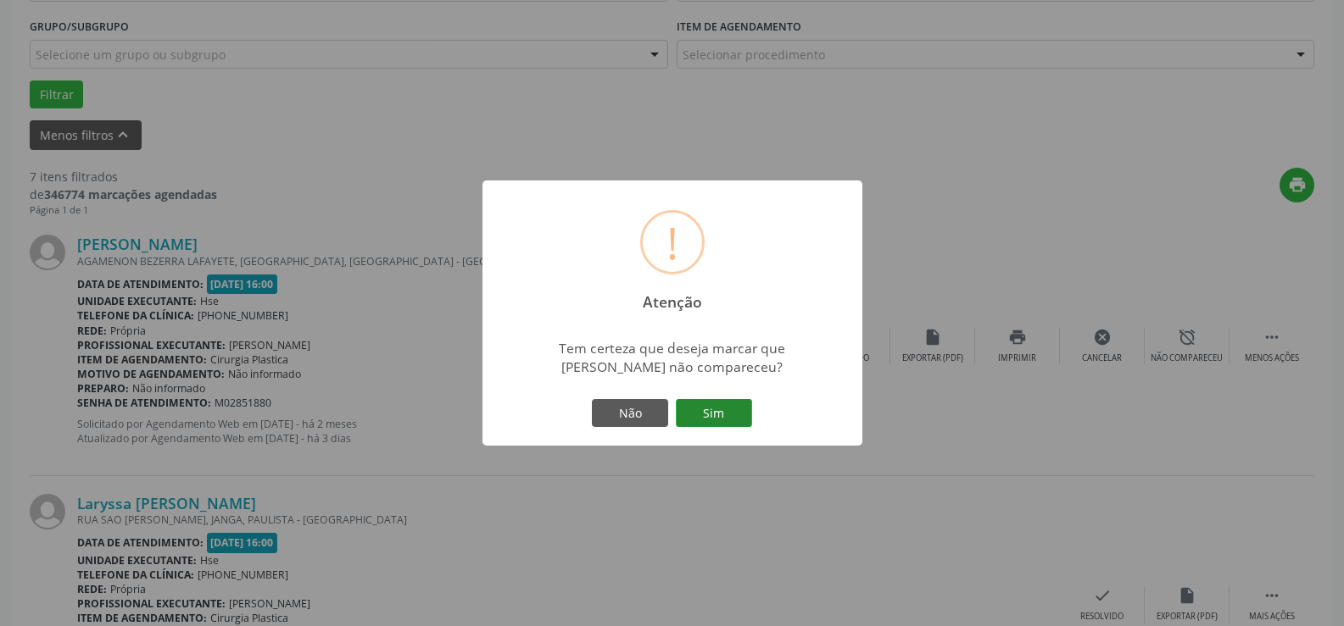
click at [704, 418] on button "Sim" at bounding box center [714, 413] width 76 height 29
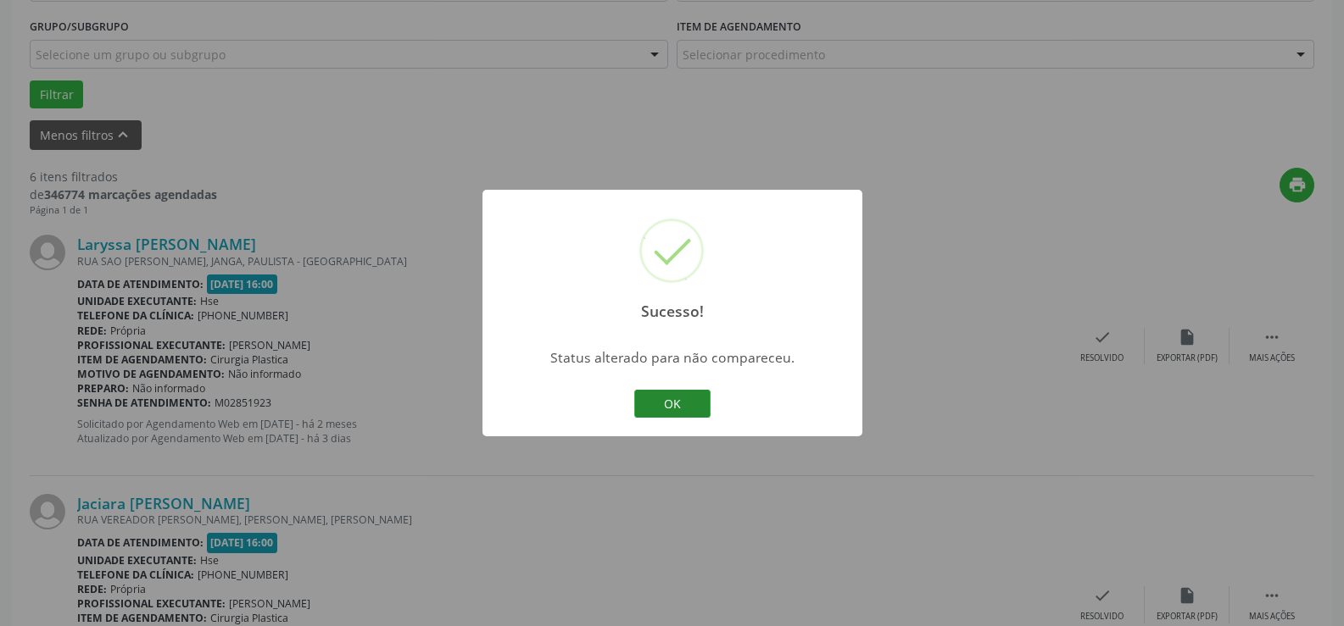
click at [695, 404] on button "OK" at bounding box center [672, 404] width 76 height 29
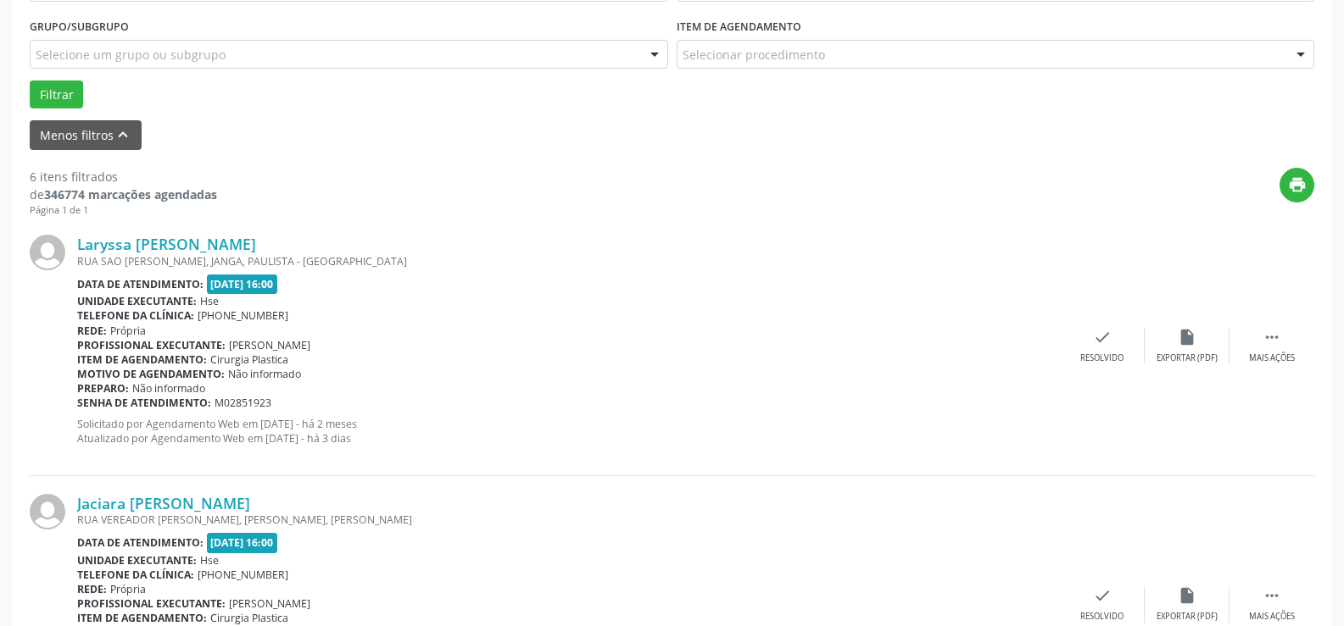
click at [1086, 323] on div "Laryssa [PERSON_NAME] [GEOGRAPHIC_DATA][PERSON_NAME], JANGA, PAULISTA - PE Data…" at bounding box center [672, 346] width 1284 height 259
click at [1083, 342] on div "check Resolvido" at bounding box center [1102, 346] width 85 height 36
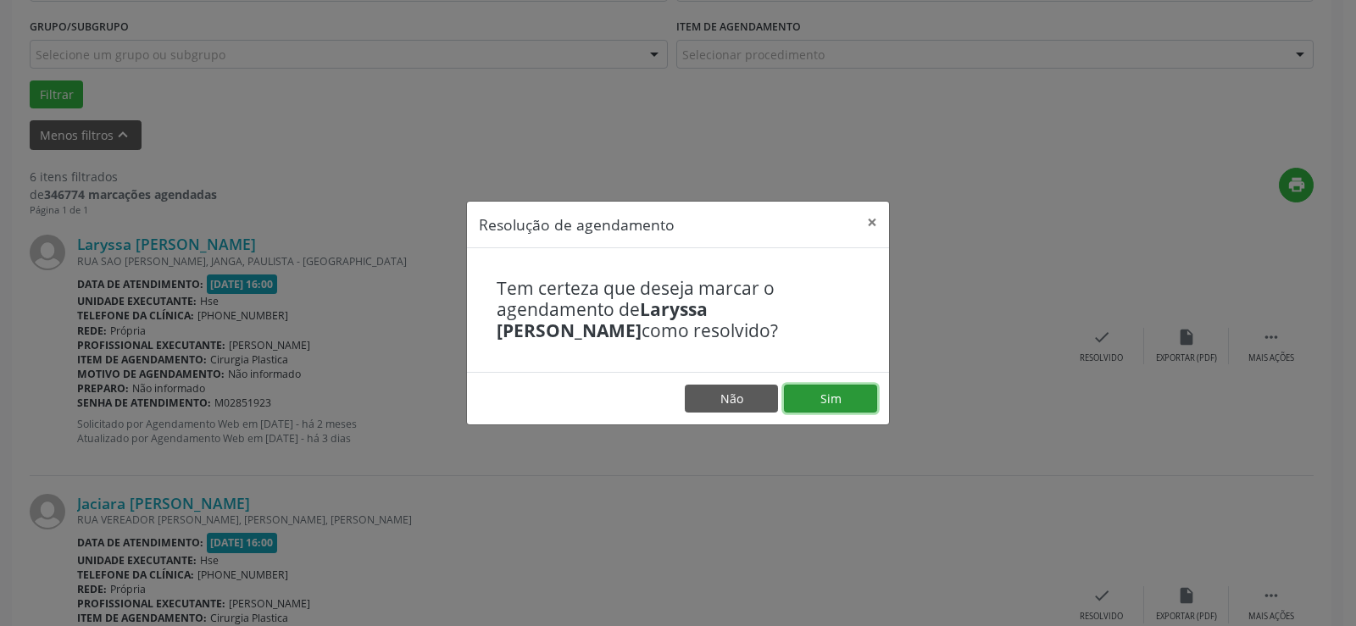
click at [835, 391] on button "Sim" at bounding box center [830, 399] width 93 height 29
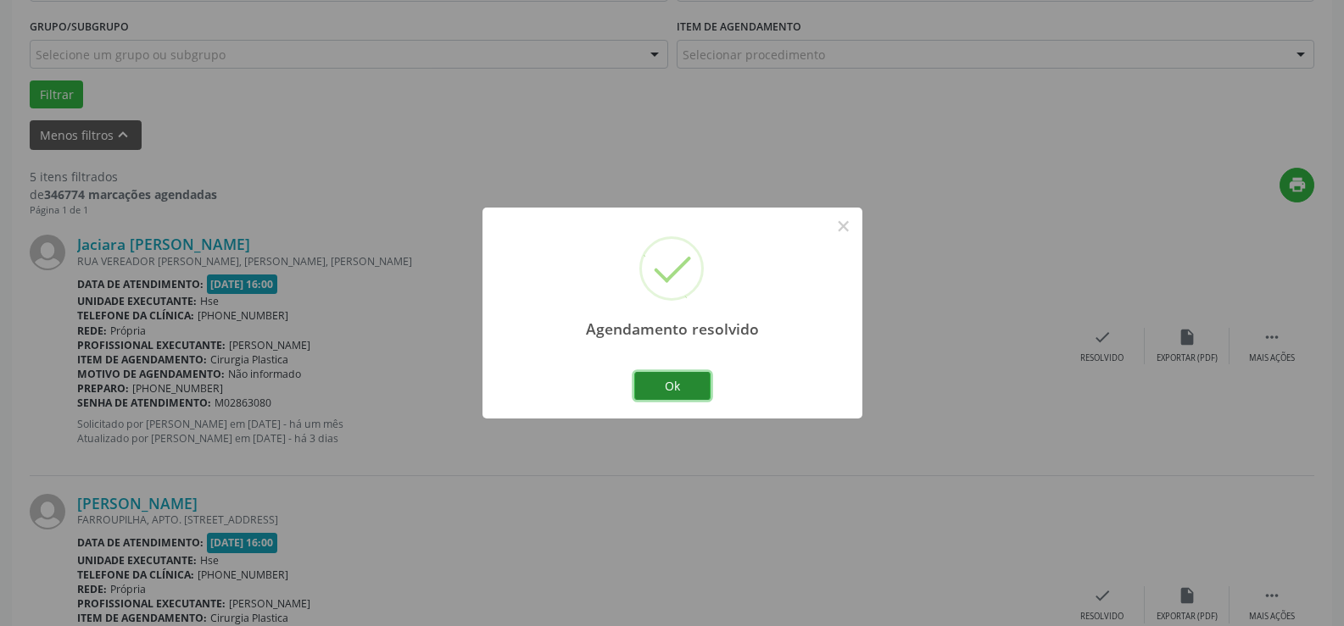
click at [689, 393] on button "Ok" at bounding box center [672, 386] width 76 height 29
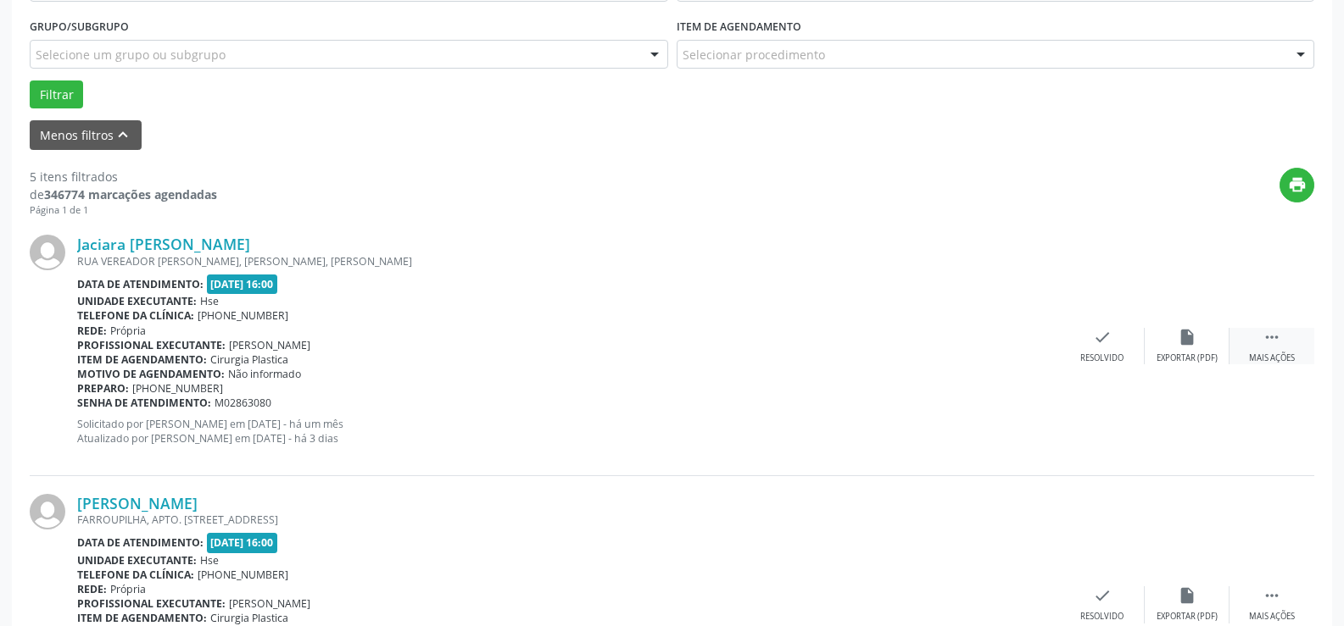
click at [1221, 331] on icon "" at bounding box center [1271, 337] width 19 height 19
click at [1191, 349] on div "alarm_off Não compareceu" at bounding box center [1186, 346] width 85 height 36
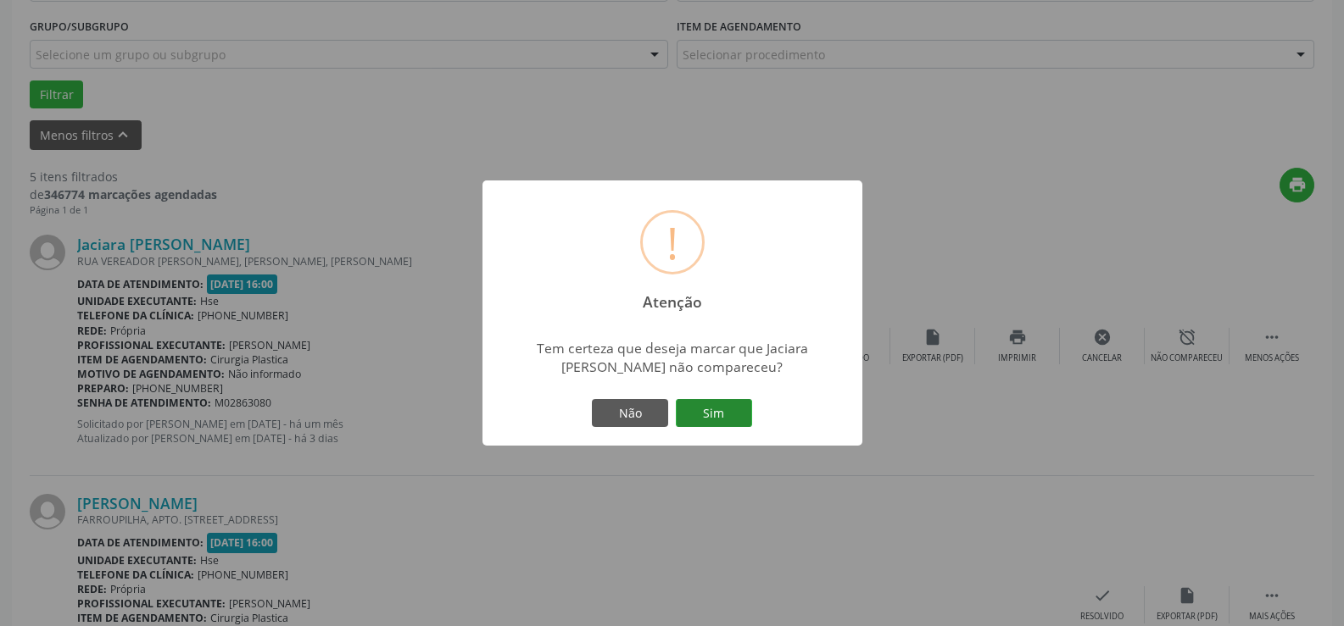
click at [738, 409] on button "Sim" at bounding box center [714, 413] width 76 height 29
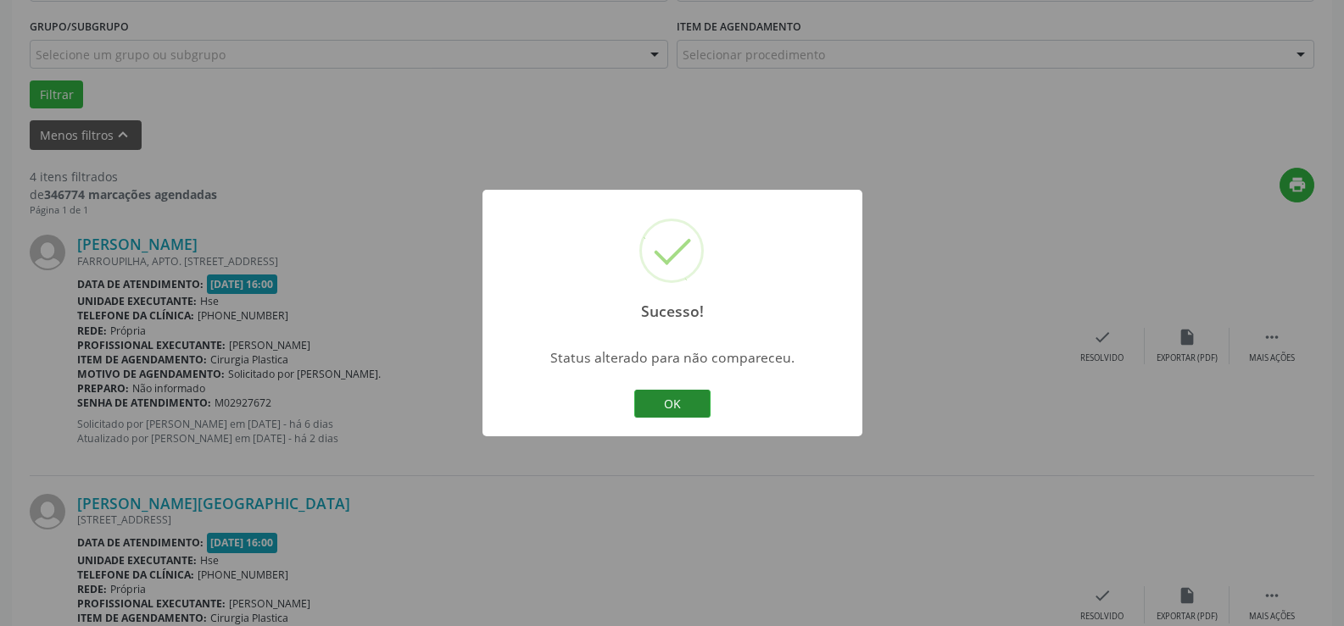
click at [699, 404] on button "OK" at bounding box center [672, 404] width 76 height 29
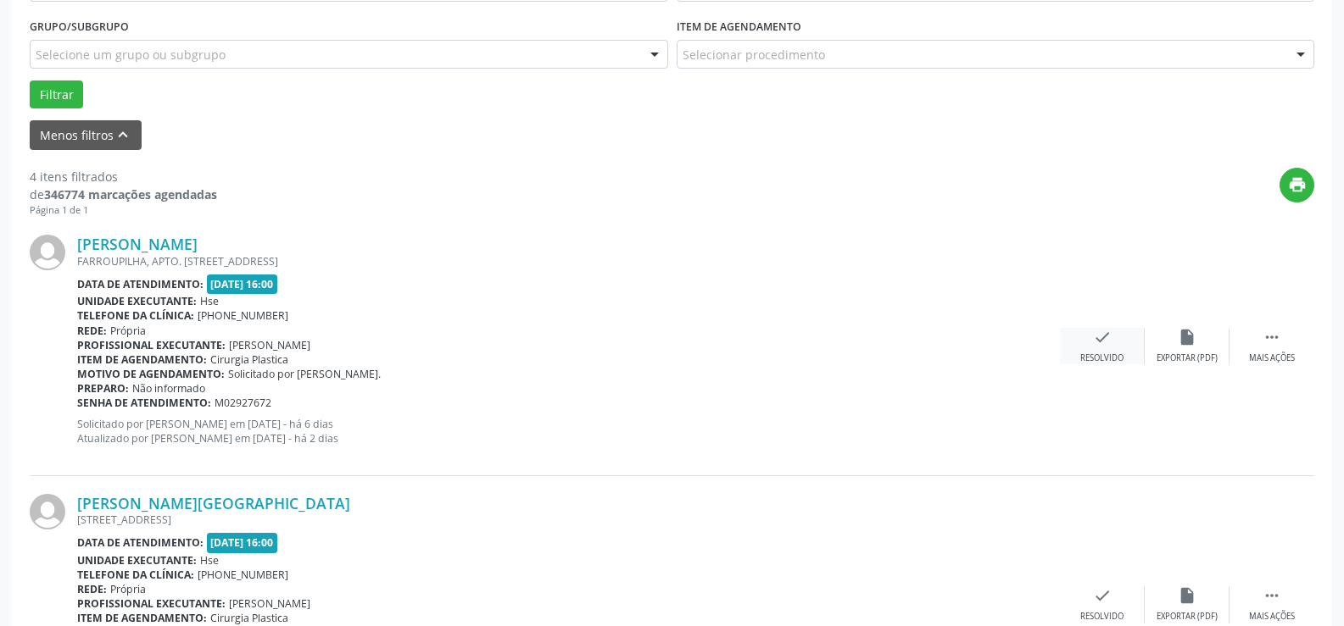
click at [1094, 343] on icon "check" at bounding box center [1102, 337] width 19 height 19
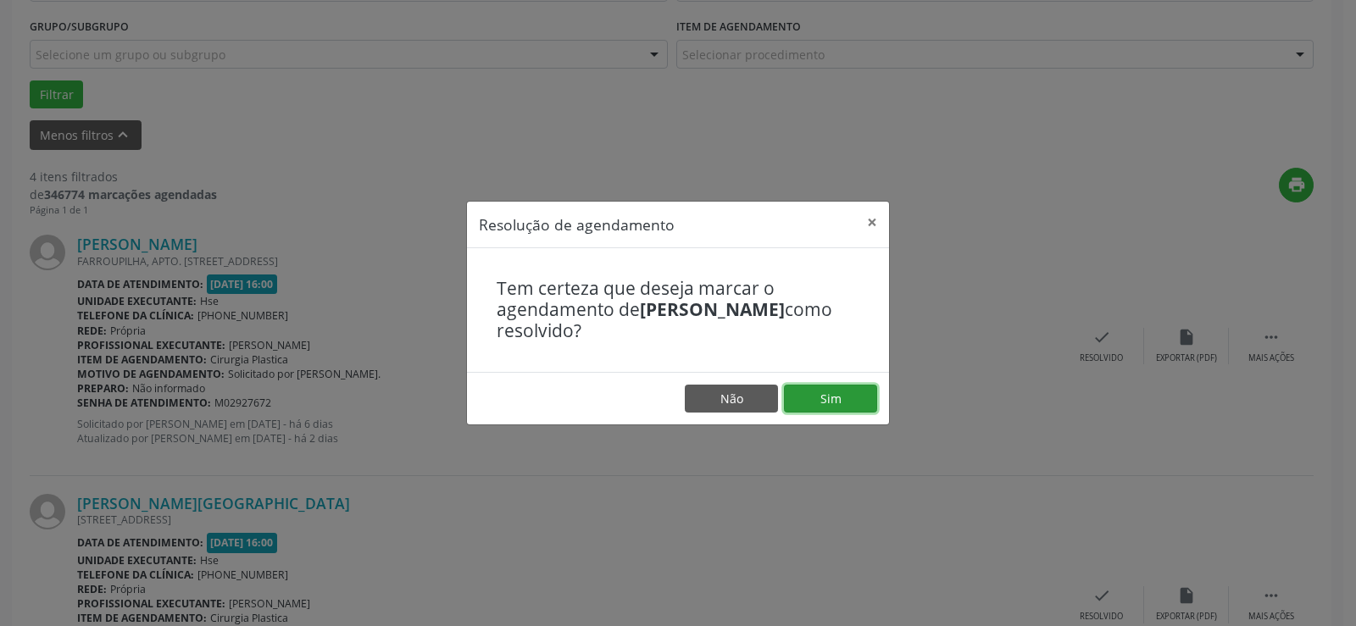
click at [865, 393] on button "Sim" at bounding box center [830, 399] width 93 height 29
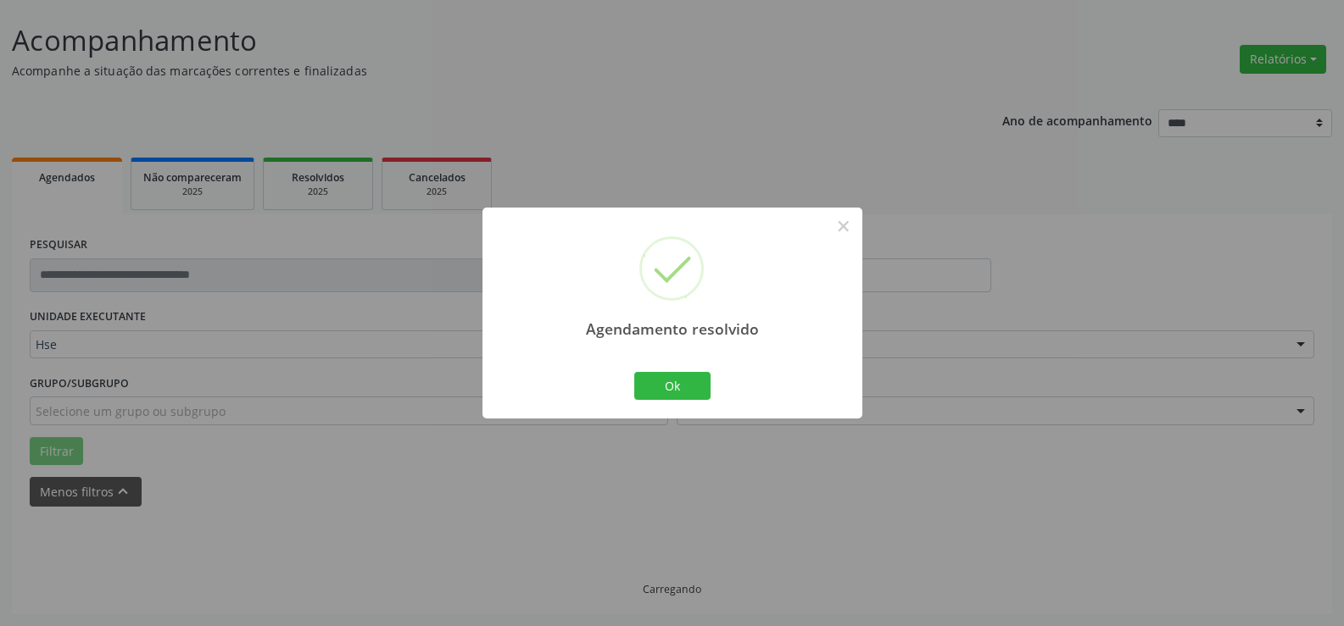
scroll to position [114, 0]
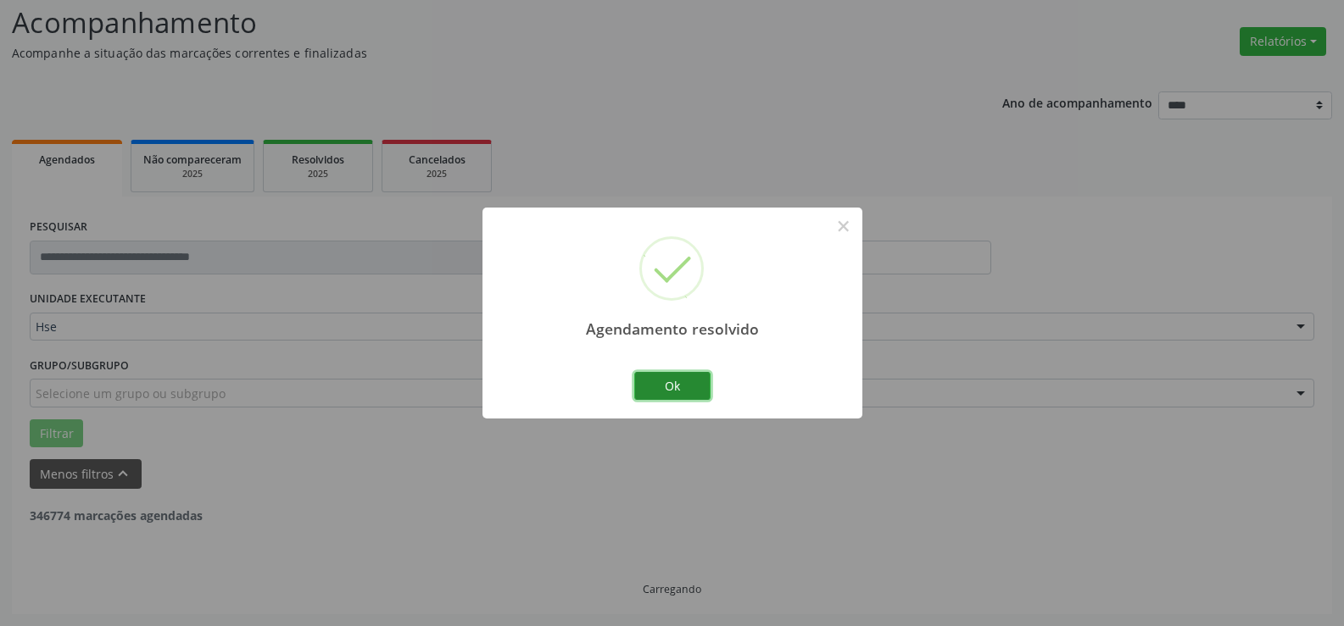
click at [690, 392] on button "Ok" at bounding box center [672, 386] width 76 height 29
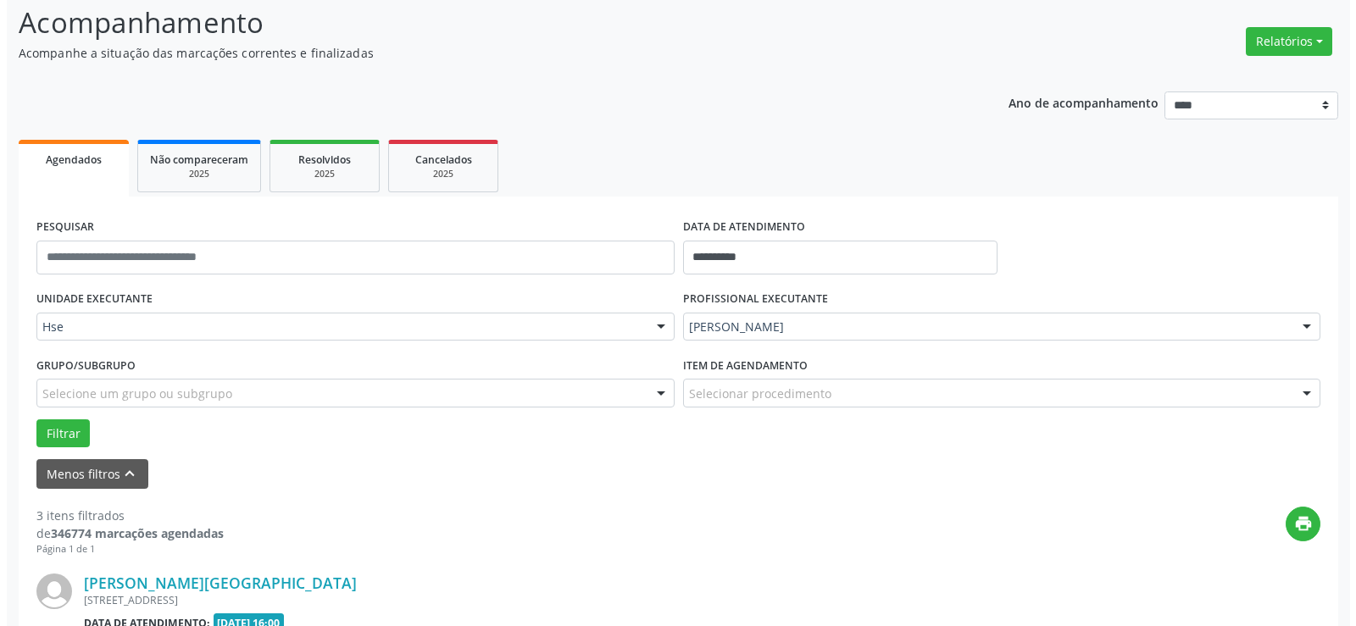
scroll to position [368, 0]
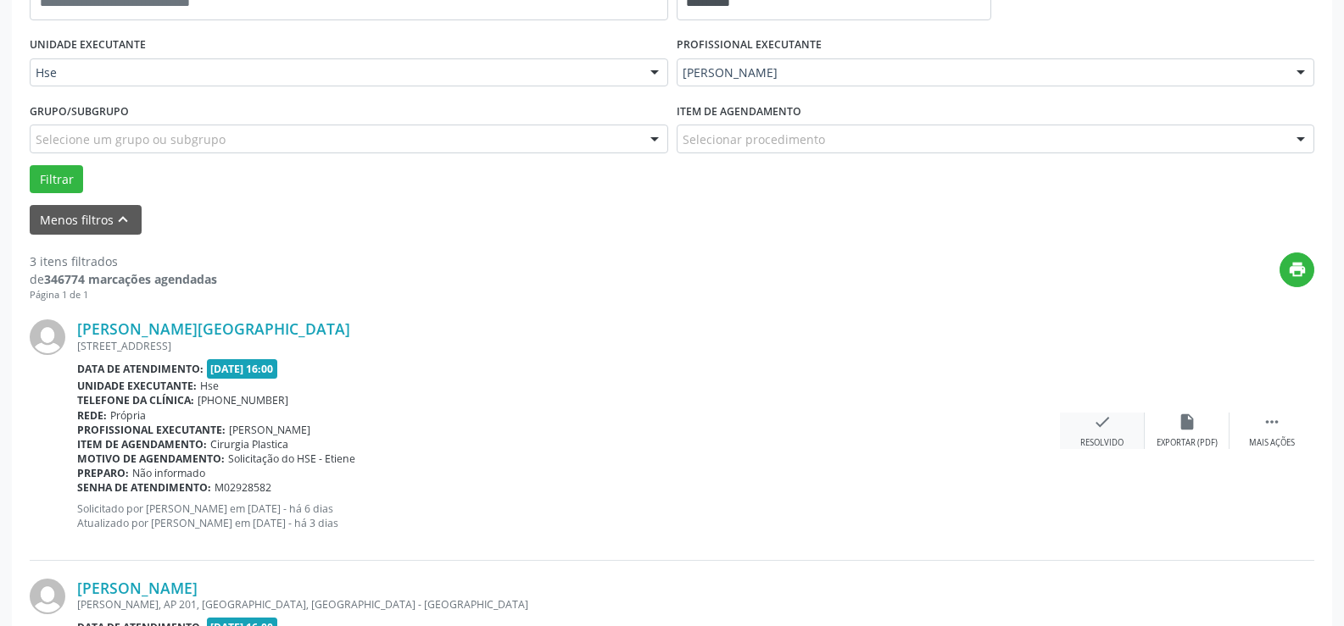
click at [1085, 429] on div "check Resolvido" at bounding box center [1102, 431] width 85 height 36
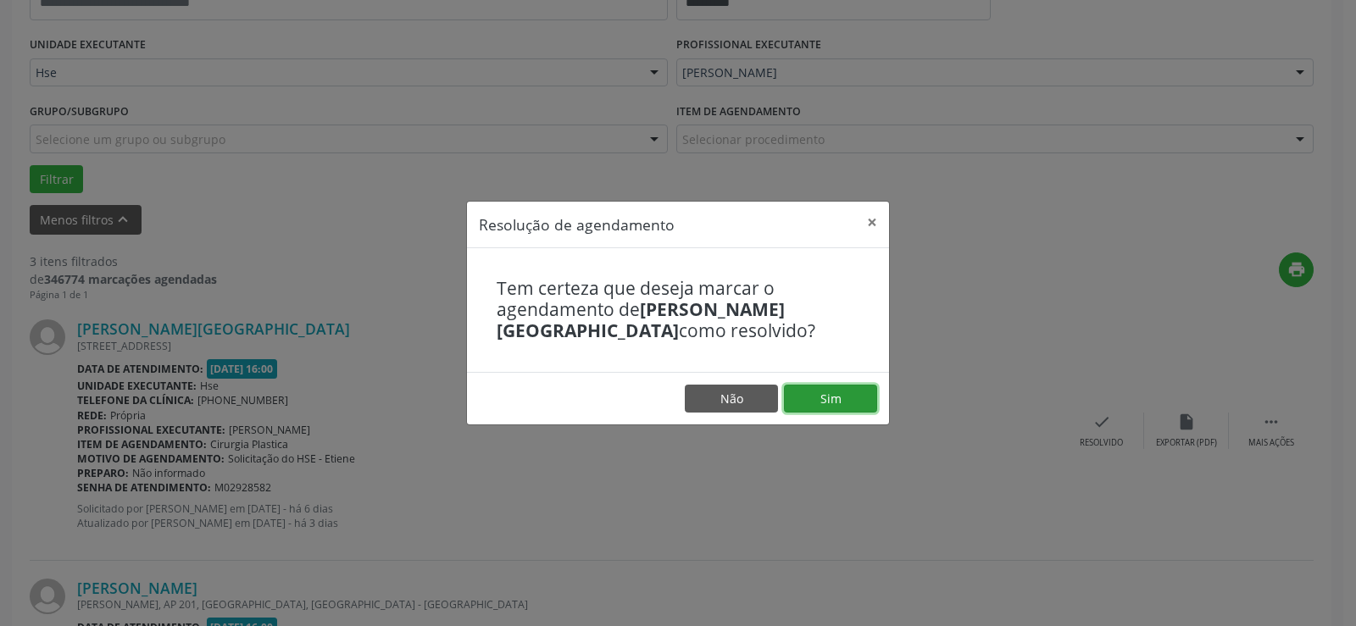
click at [833, 391] on button "Sim" at bounding box center [830, 399] width 93 height 29
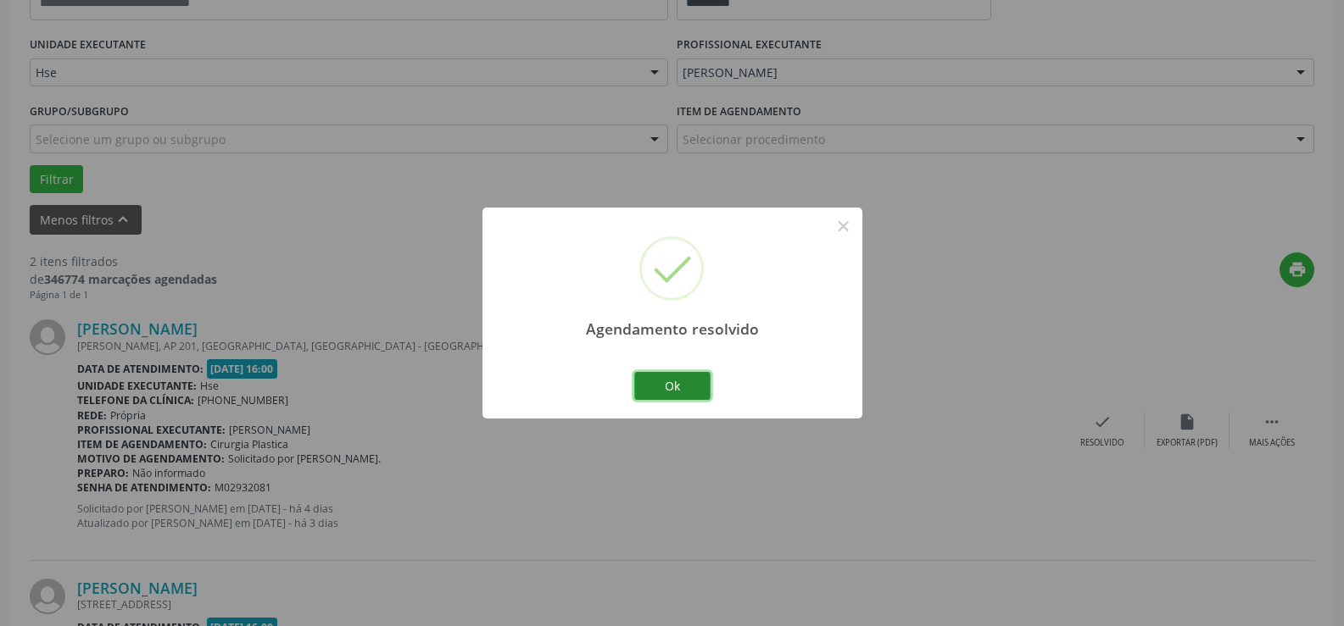
click at [689, 383] on button "Ok" at bounding box center [672, 386] width 76 height 29
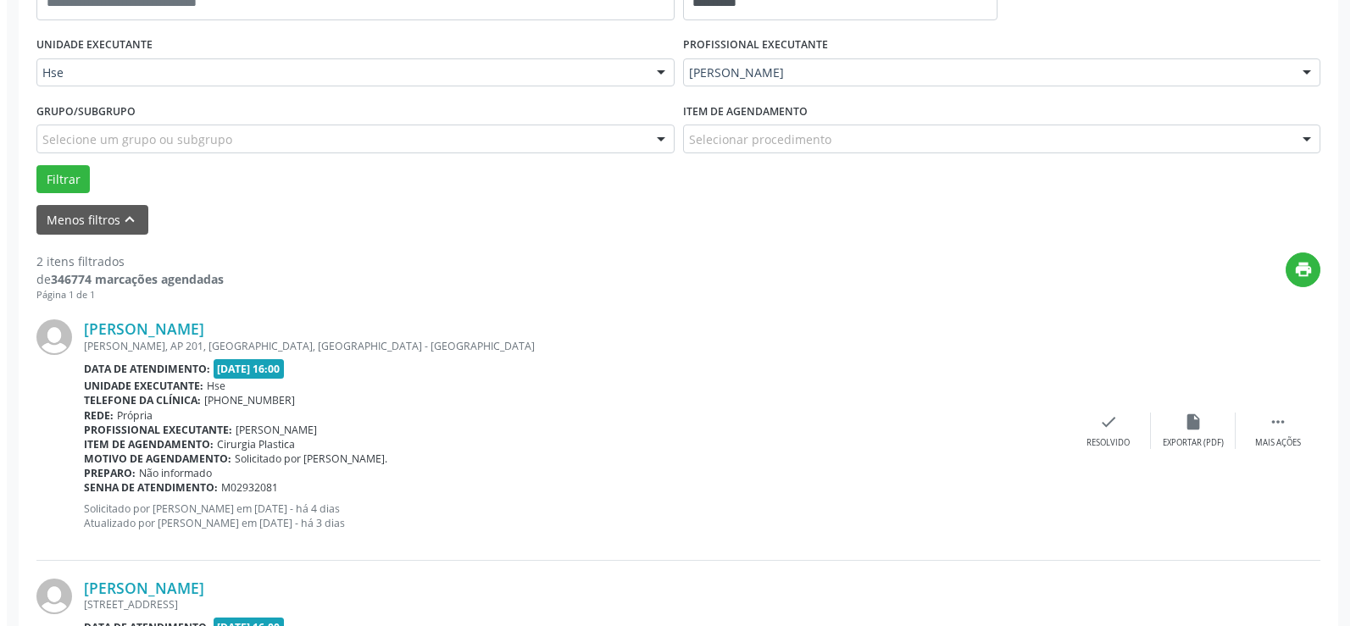
scroll to position [590, 0]
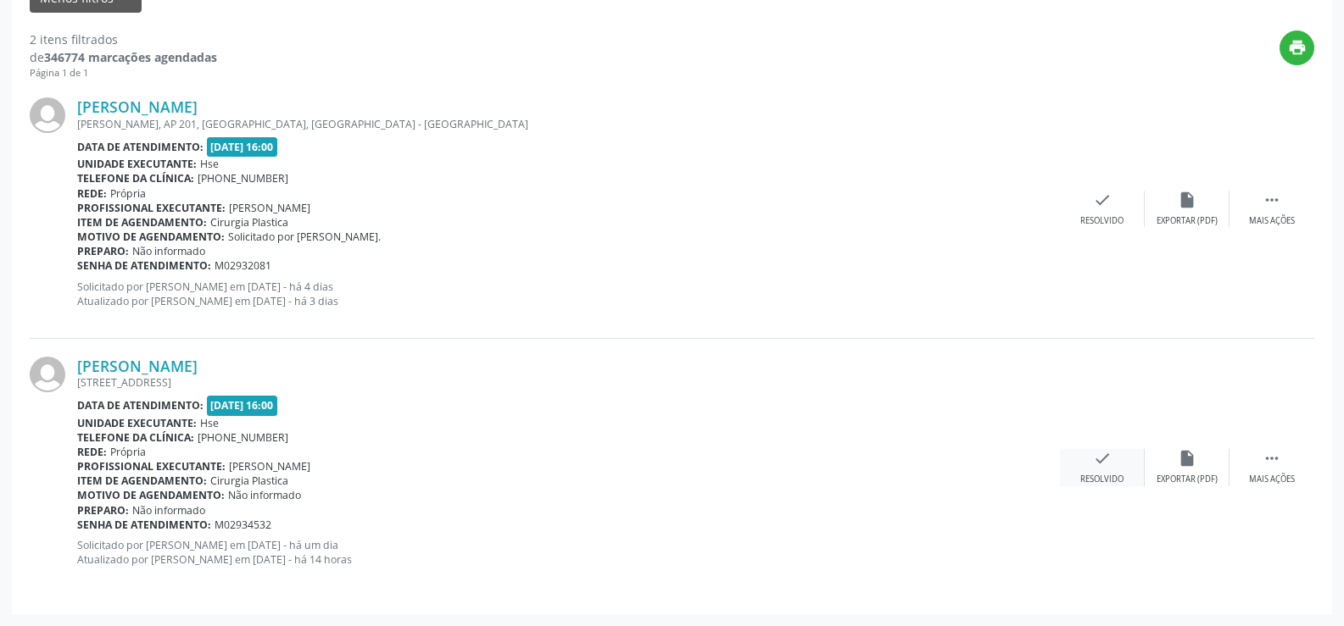
click at [1104, 474] on div "Resolvido" at bounding box center [1101, 480] width 43 height 12
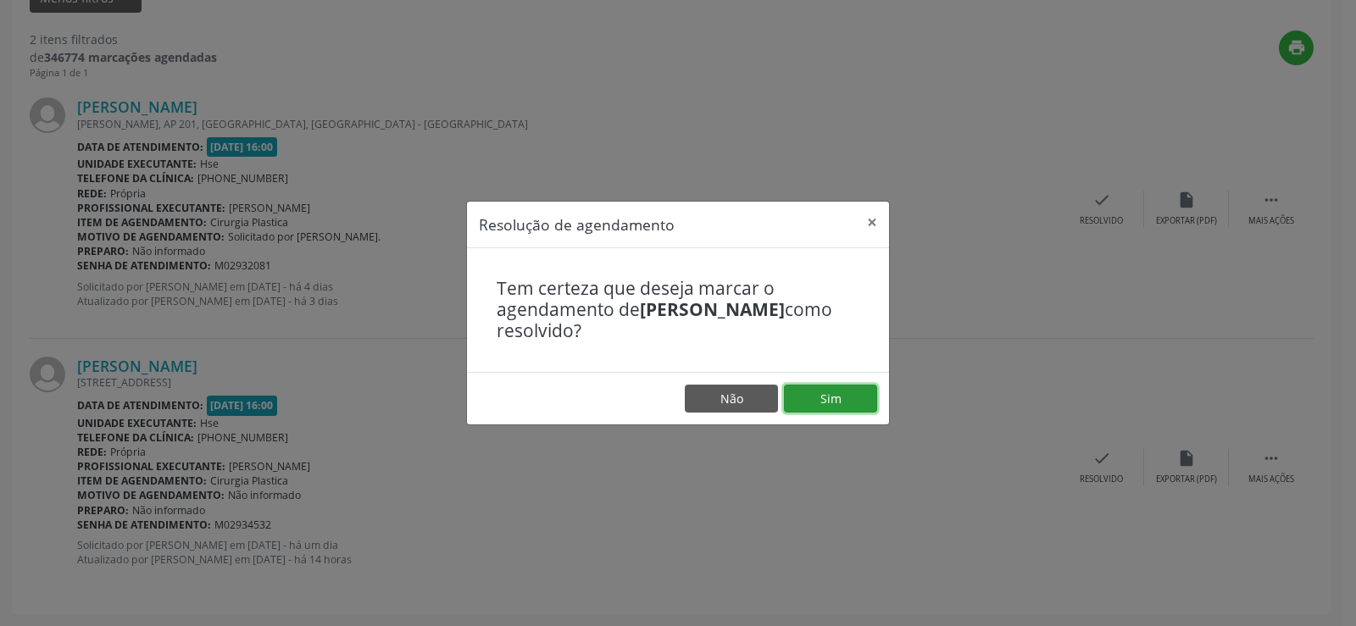
click at [817, 397] on button "Sim" at bounding box center [830, 399] width 93 height 29
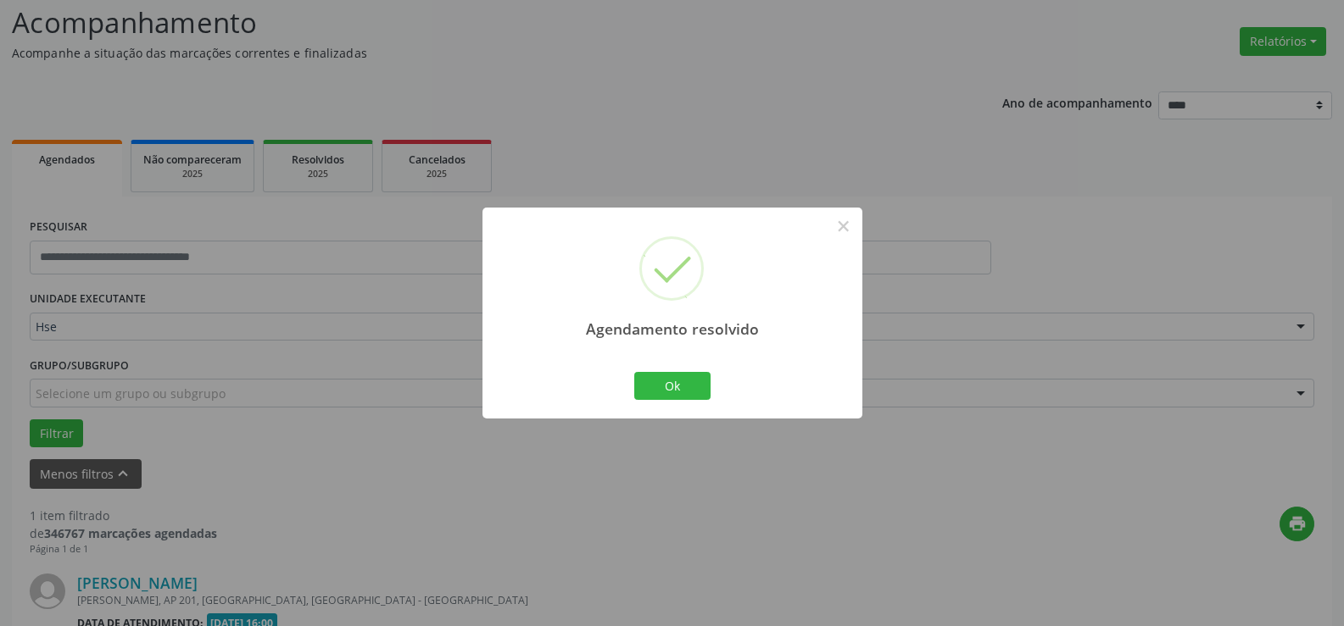
scroll to position [331, 0]
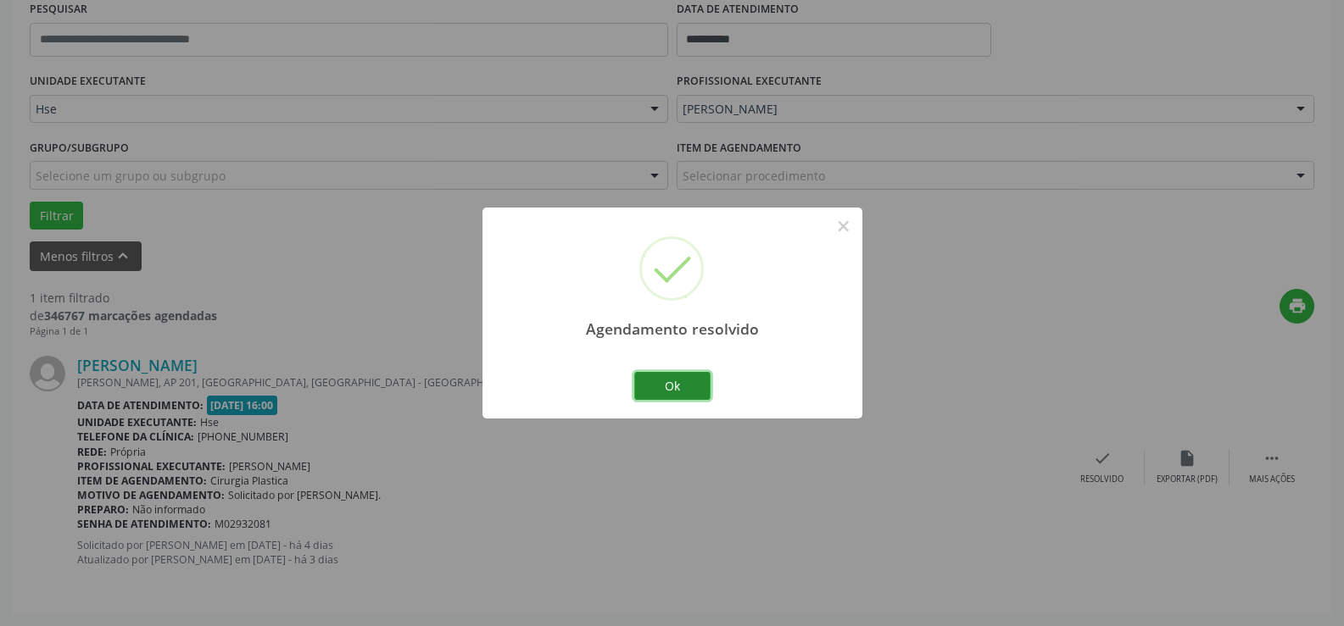
click at [690, 386] on button "Ok" at bounding box center [672, 386] width 76 height 29
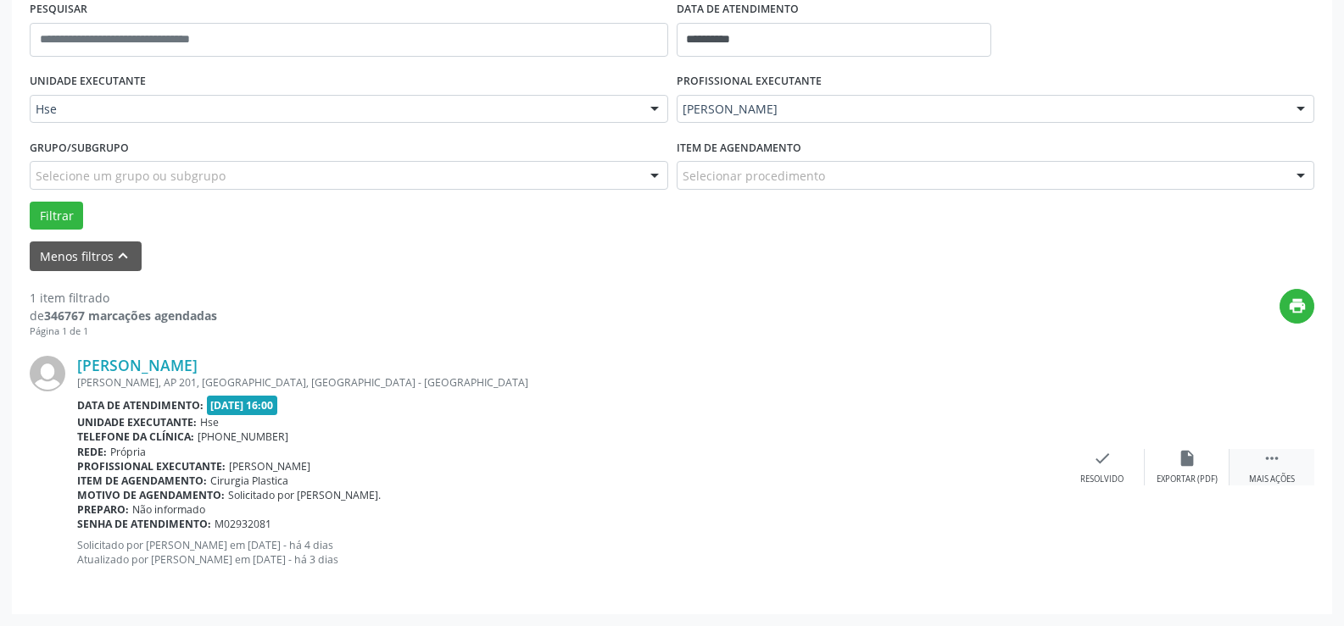
click at [1221, 459] on div " Mais ações" at bounding box center [1271, 467] width 85 height 36
click at [1210, 456] on div "alarm_off Não compareceu" at bounding box center [1186, 467] width 85 height 36
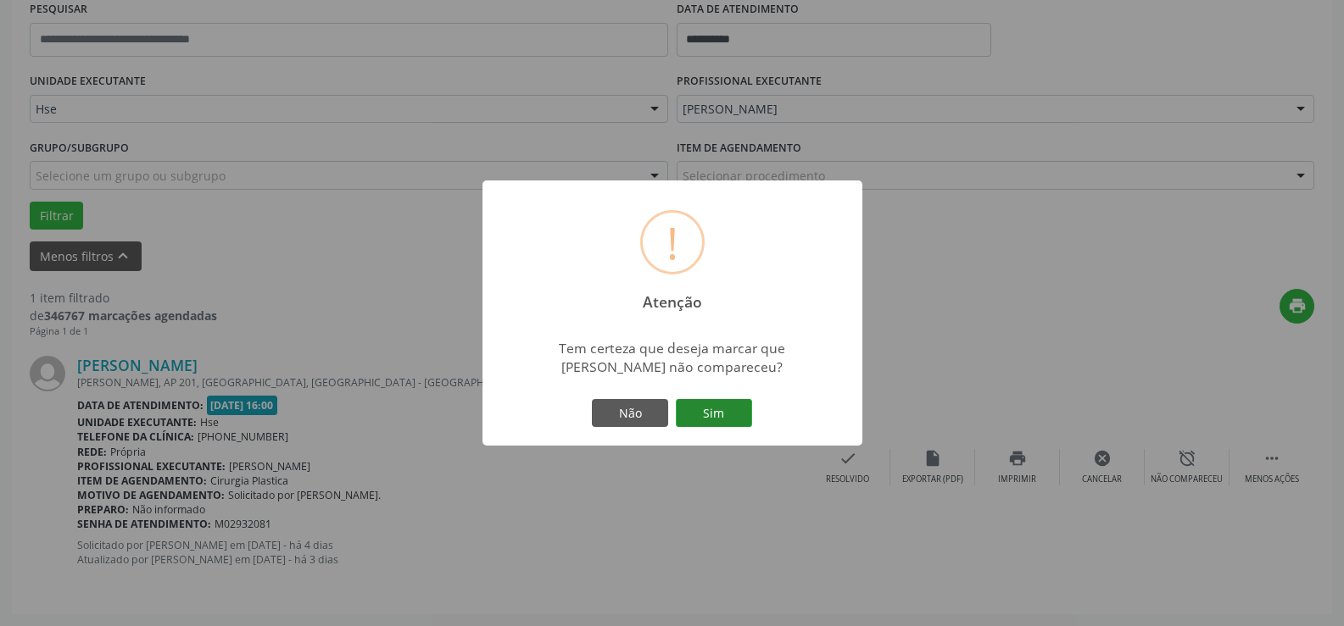
click at [721, 426] on button "Sim" at bounding box center [714, 413] width 76 height 29
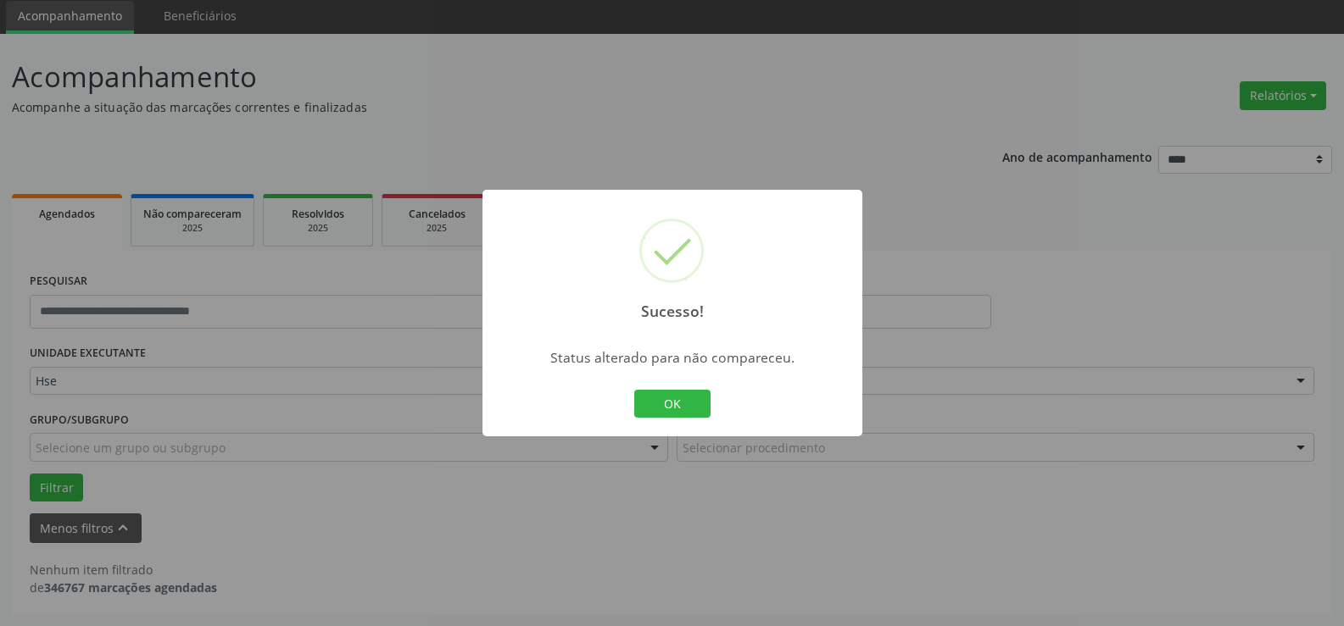
scroll to position [59, 0]
click at [679, 393] on button "OK" at bounding box center [672, 404] width 76 height 29
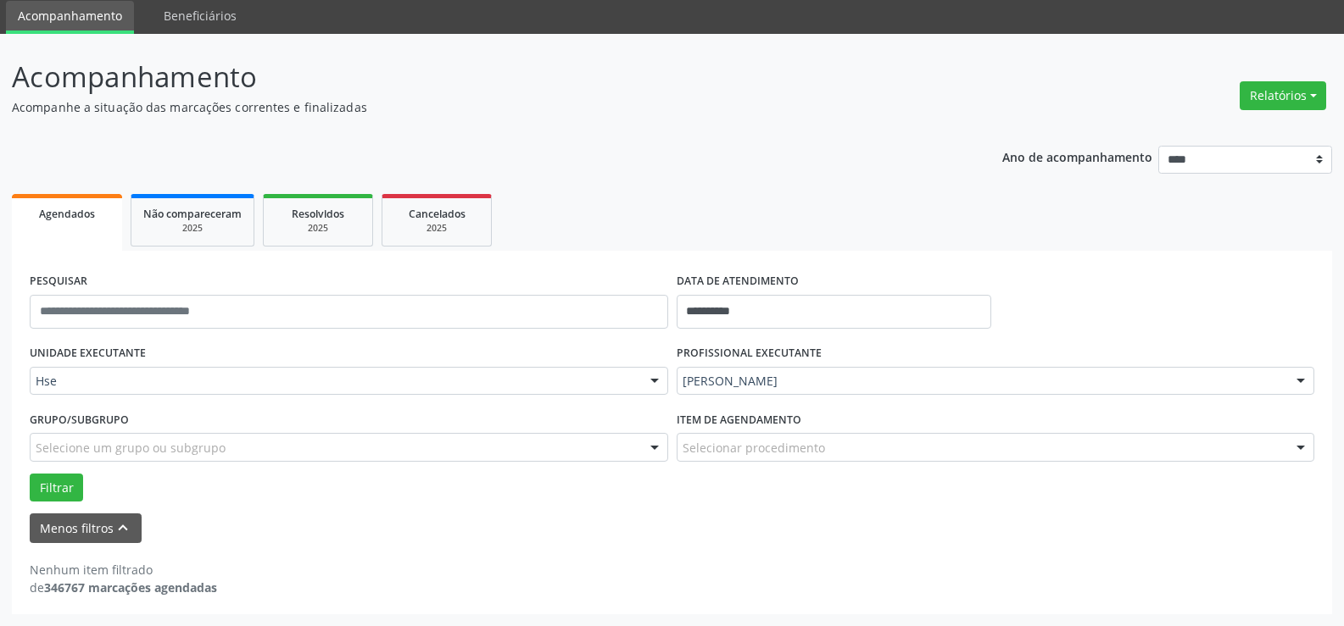
scroll to position [0, 0]
